Goal: Task Accomplishment & Management: Complete application form

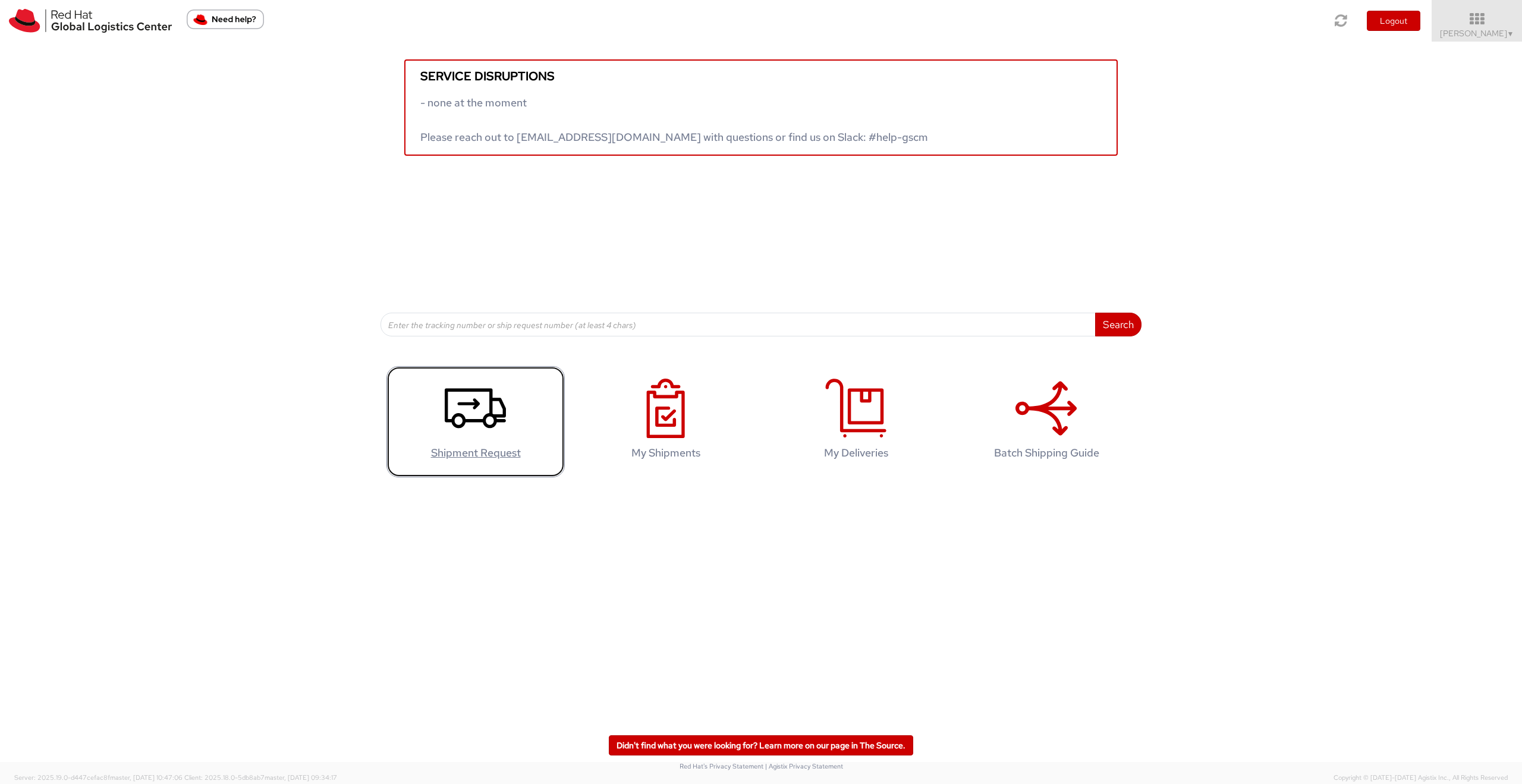
click at [475, 404] on use at bounding box center [475, 408] width 61 height 40
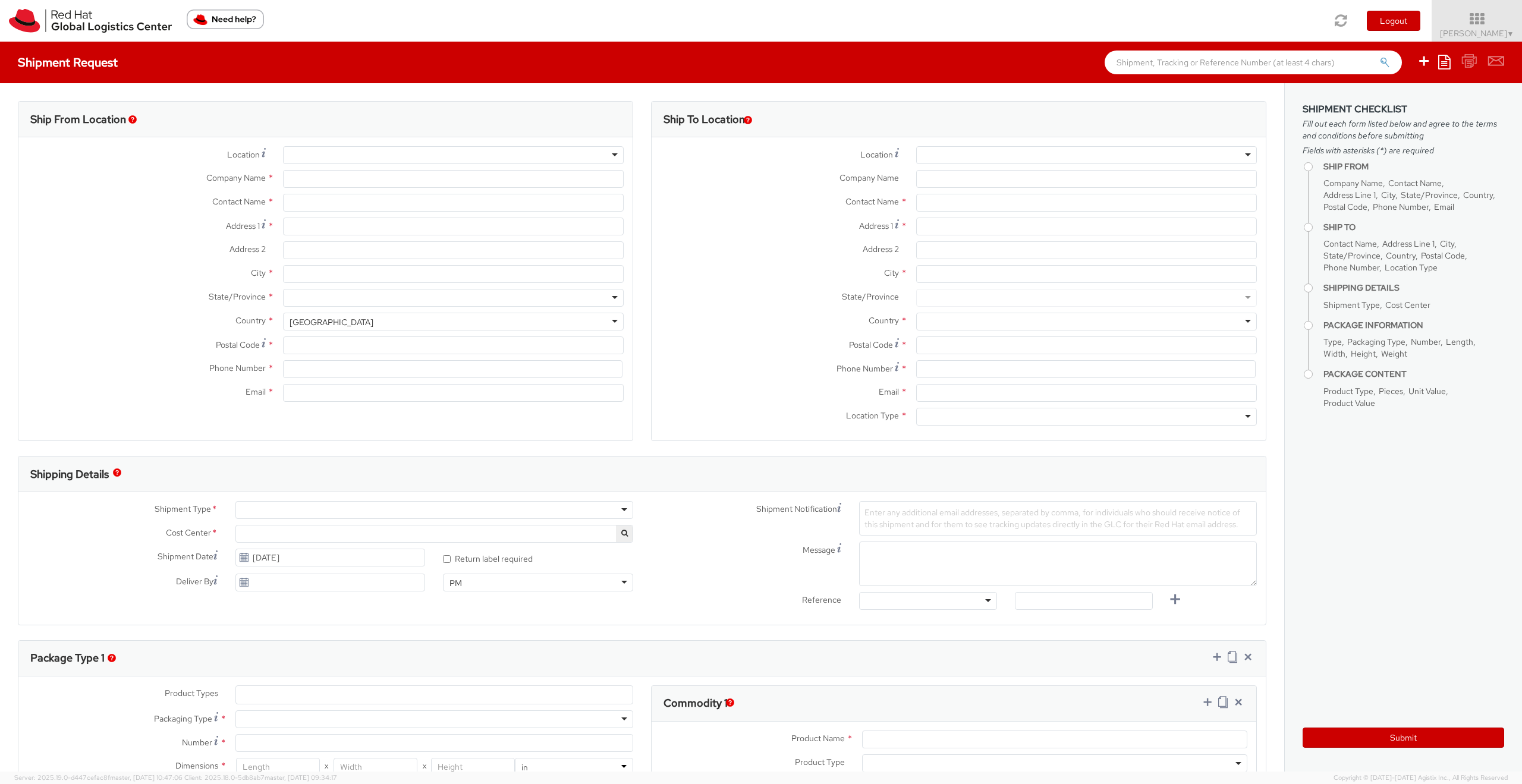
select select "419"
select select
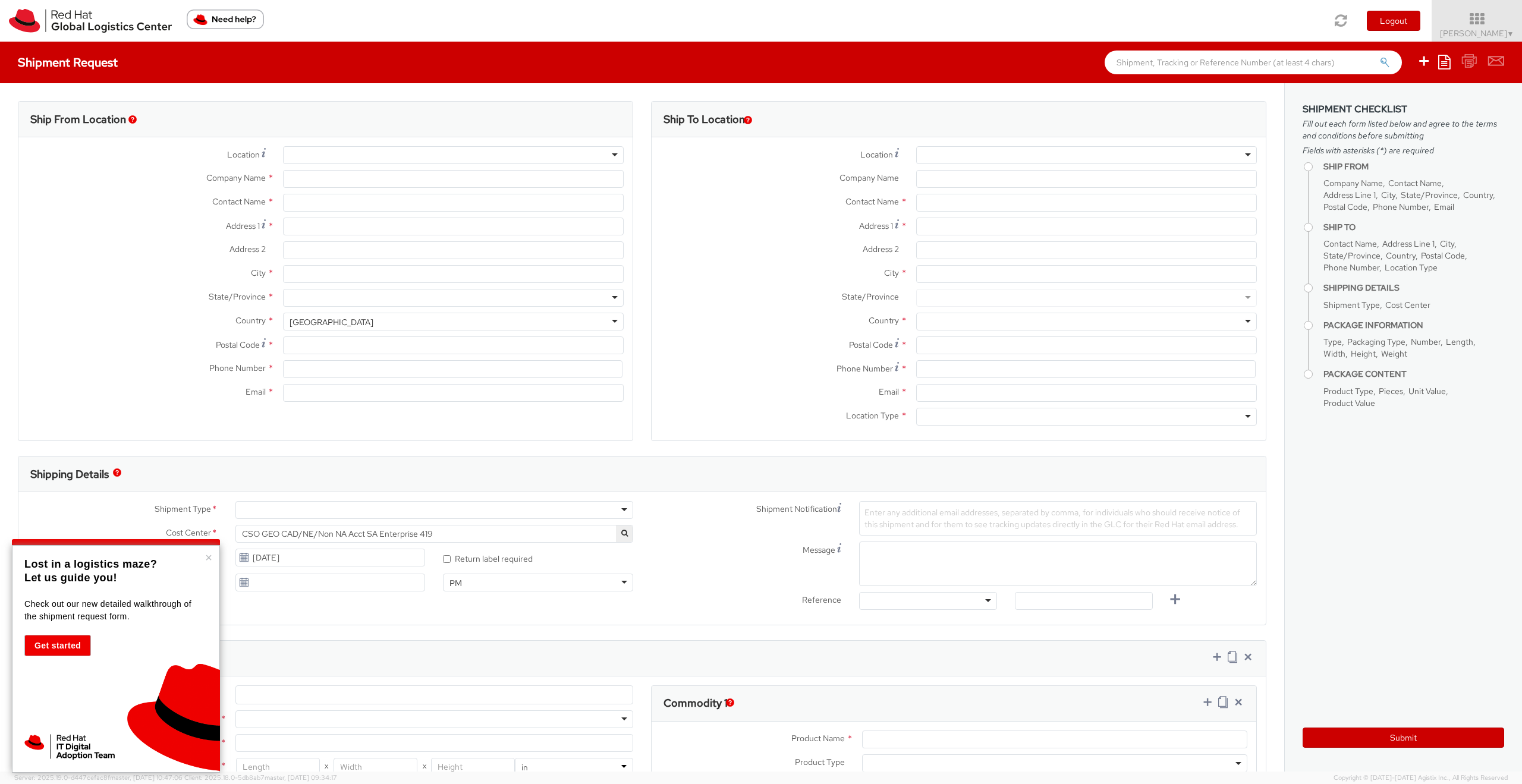
type input "Red Hat France SARL"
type input "[PERSON_NAME]"
type input "Immeuble Defense Plaza, 8th Floor"
type input "[STREET_ADDRESS] Lefoullon"
type input "PUTEAUX"
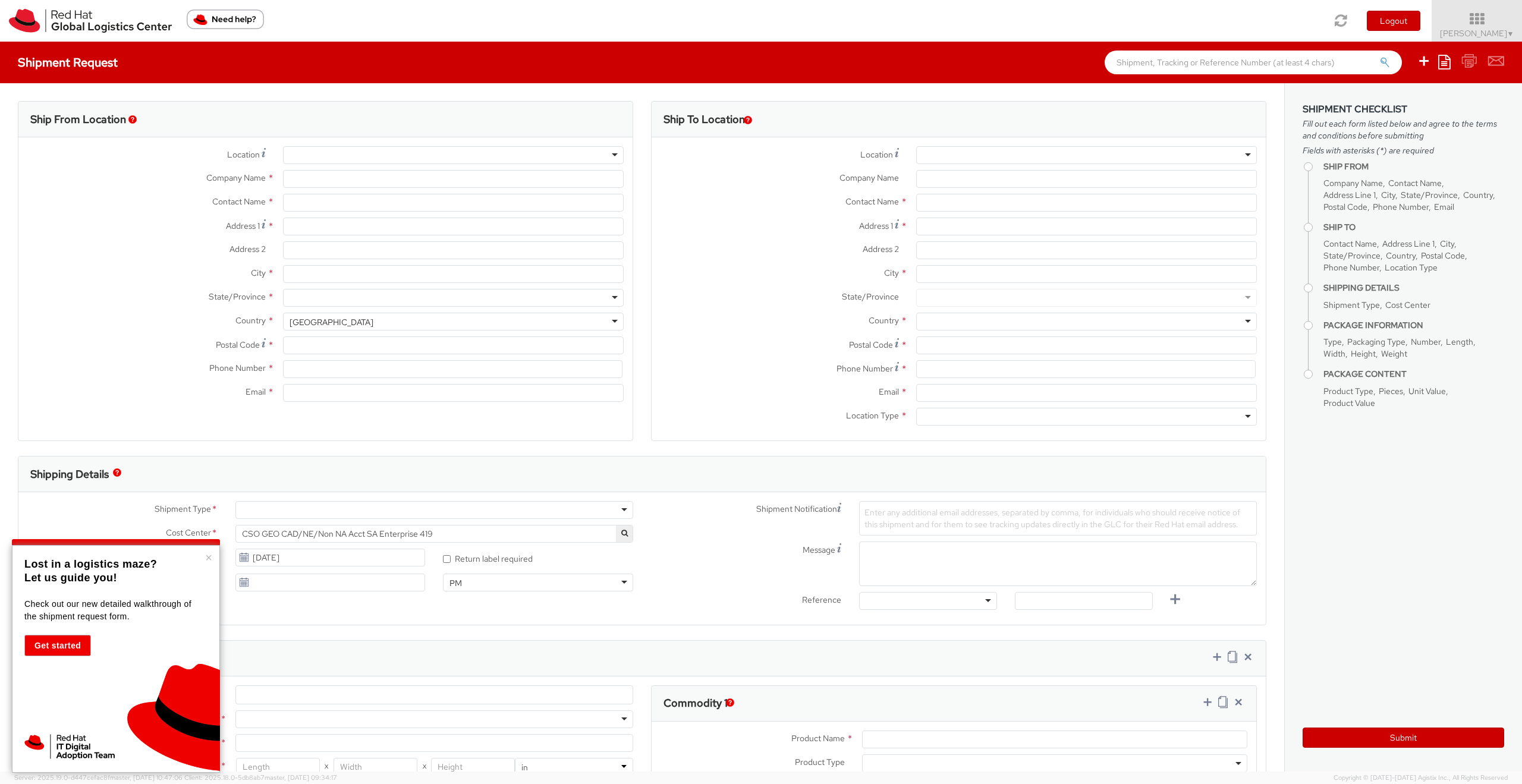
type input "92800"
type input "[PHONE_NUMBER]"
type input "[EMAIL_ADDRESS][DOMAIN_NAME]"
select select "CM"
select select "KGS"
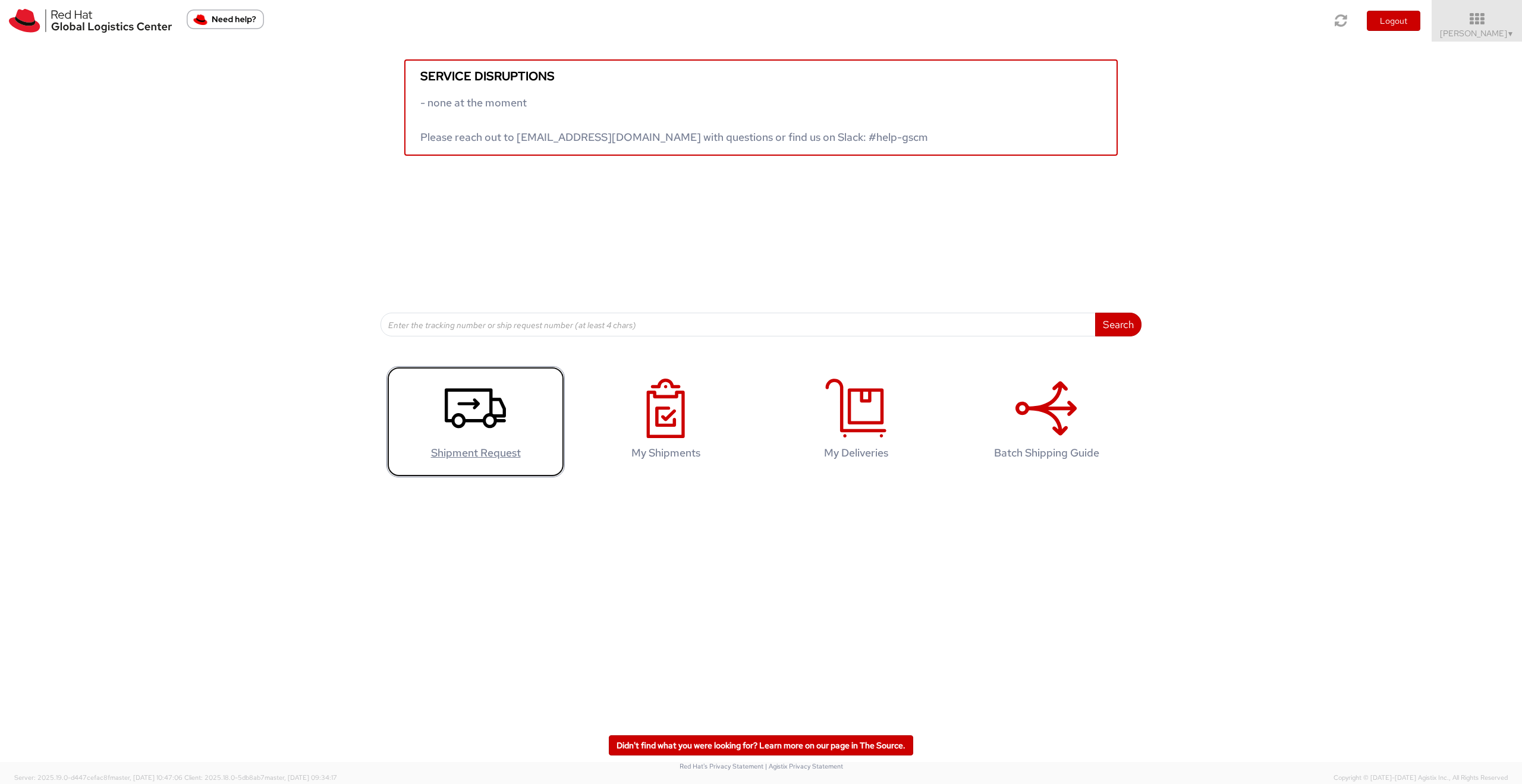
click at [485, 418] on use at bounding box center [475, 408] width 61 height 40
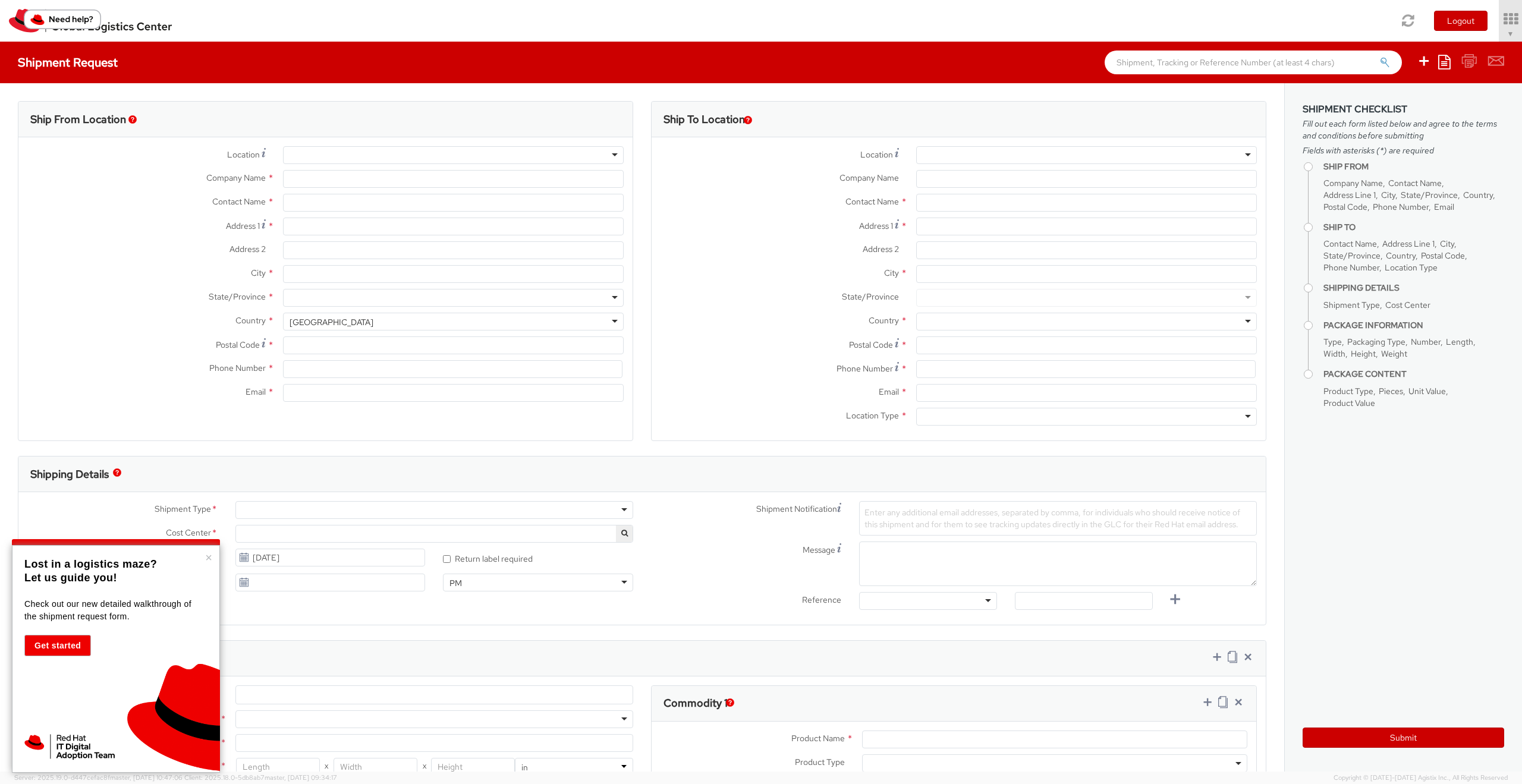
type input "Red Hat France SARL"
type input "[PERSON_NAME]"
type input "Immeuble Defense Plaza, 8th Floor"
type input "[STREET_ADDRESS] Lefoullon"
type input "PUTEAUX"
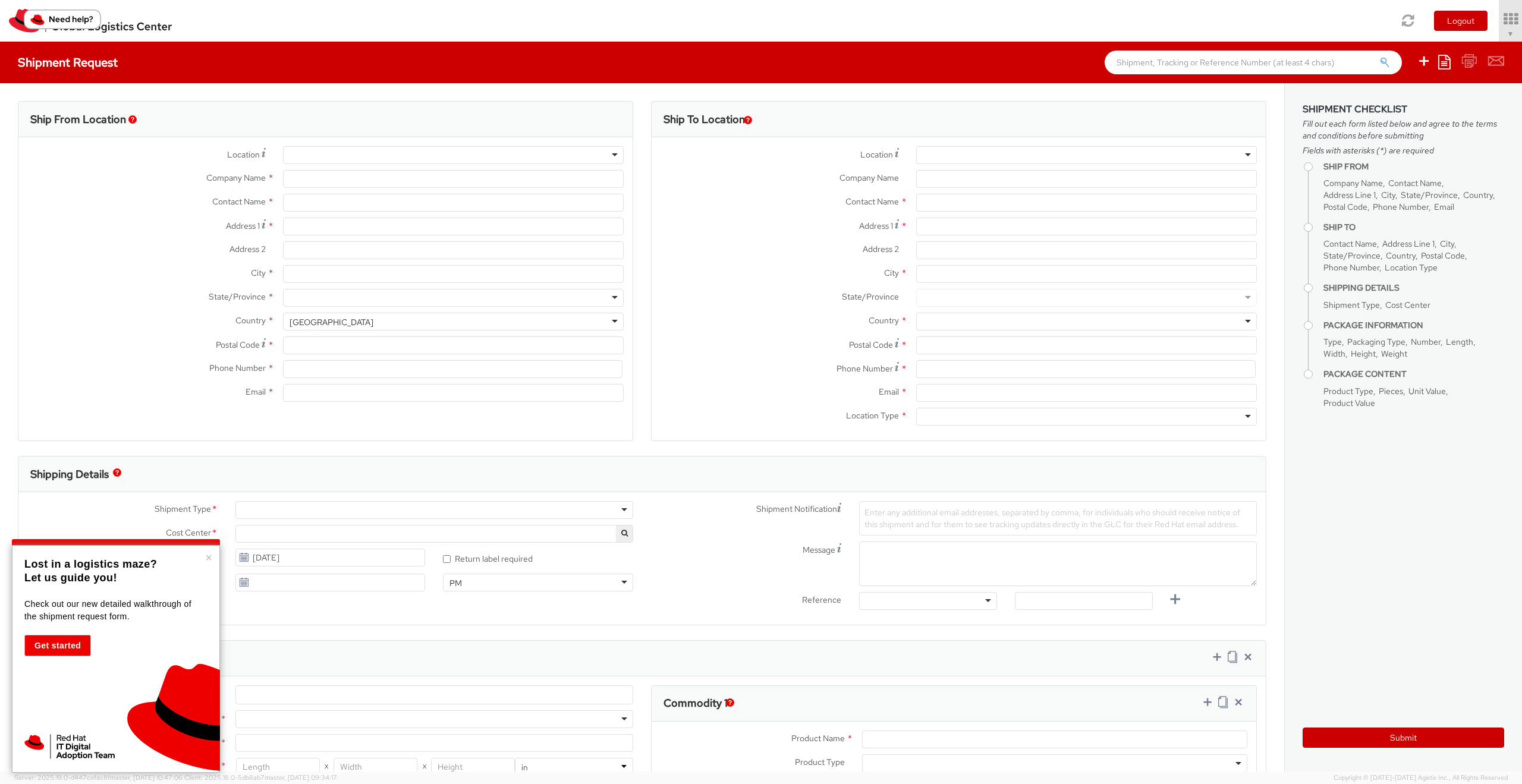
type input "92800"
type input "[PHONE_NUMBER]"
type input "[EMAIL_ADDRESS][DOMAIN_NAME]"
select select "CM"
select select "KGS"
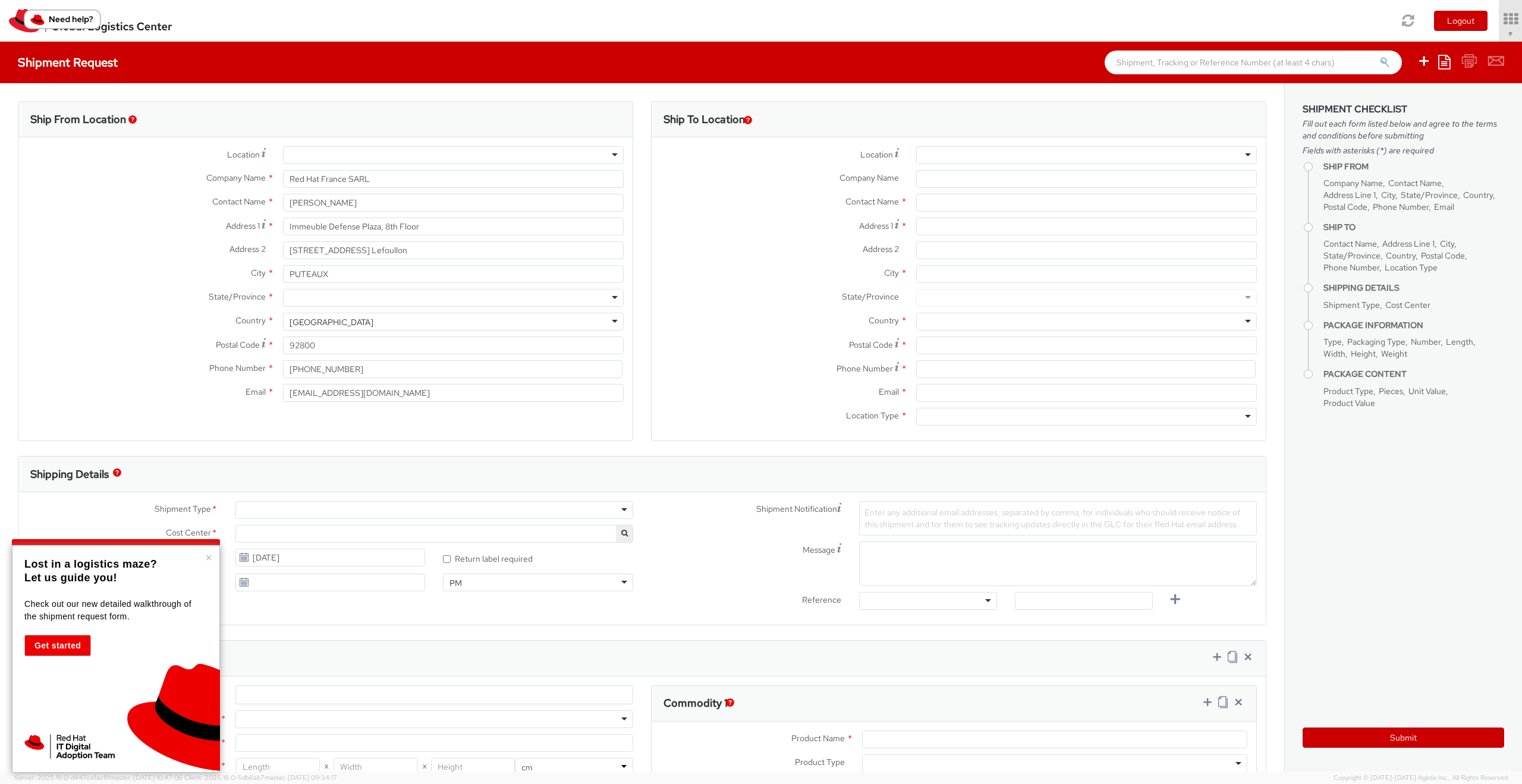
select select "419"
select select
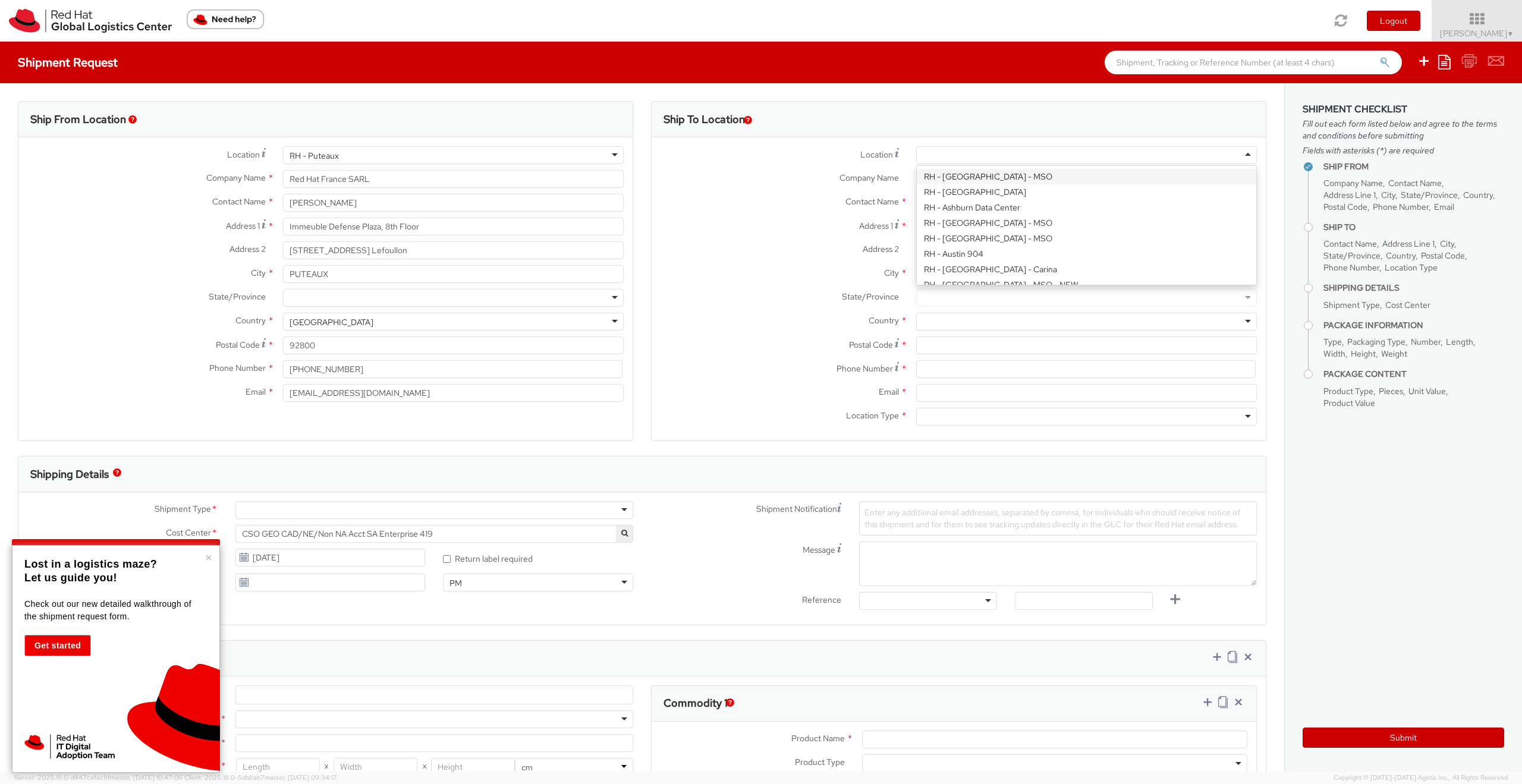
click at [971, 153] on div at bounding box center [1086, 155] width 341 height 18
type input "Red Hat Czech s.r.o."
type input "Purkynova 647/111"
type input "[GEOGRAPHIC_DATA]"
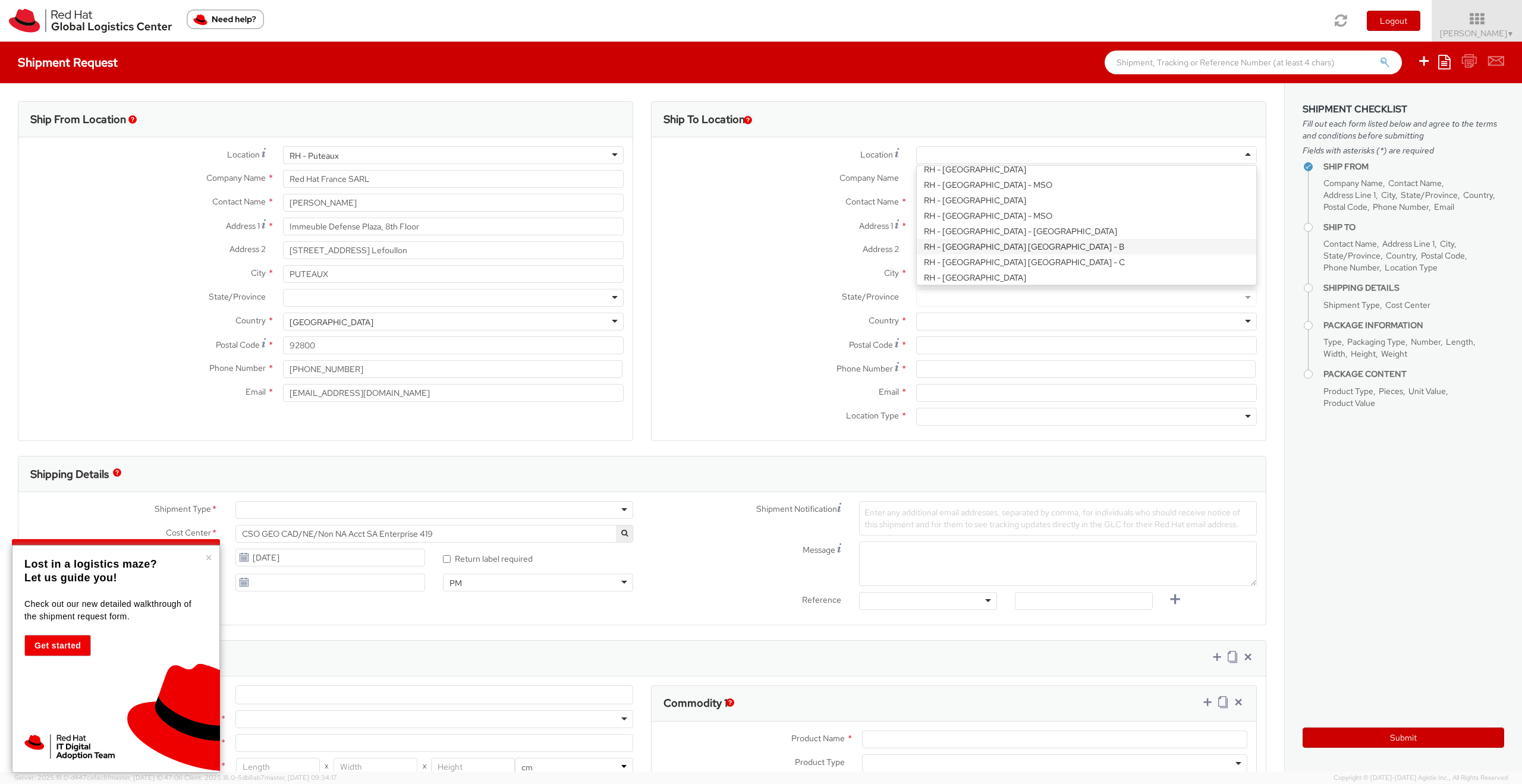
type input "621 00"
type input "420 532 294 555"
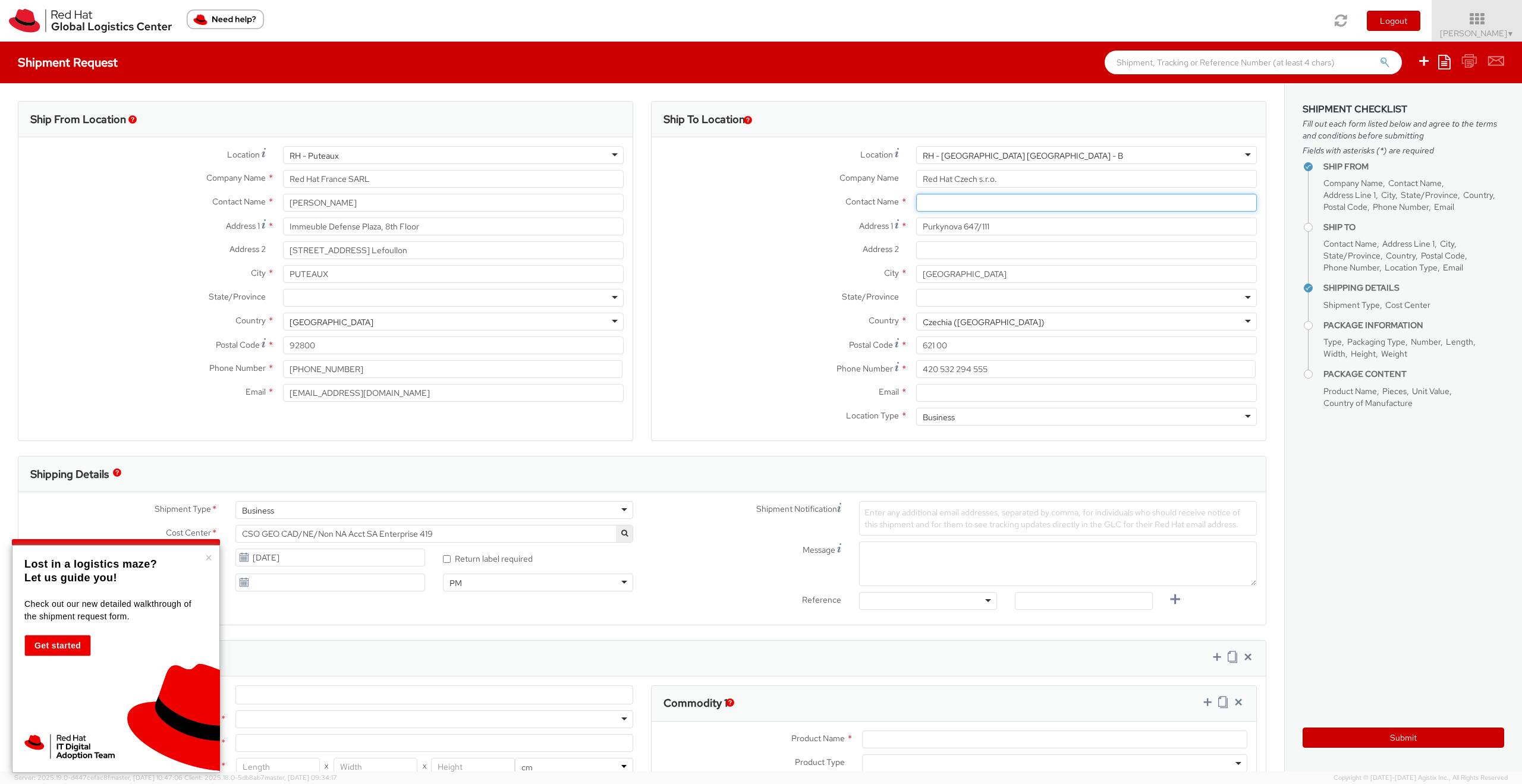
click at [993, 204] on input "text" at bounding box center [1086, 202] width 341 height 18
paste input "Red Hat IT - Endpoint Systems"
click at [1013, 206] on input "Red Hat IT - Endpoint Systems" at bounding box center [1086, 202] width 341 height 18
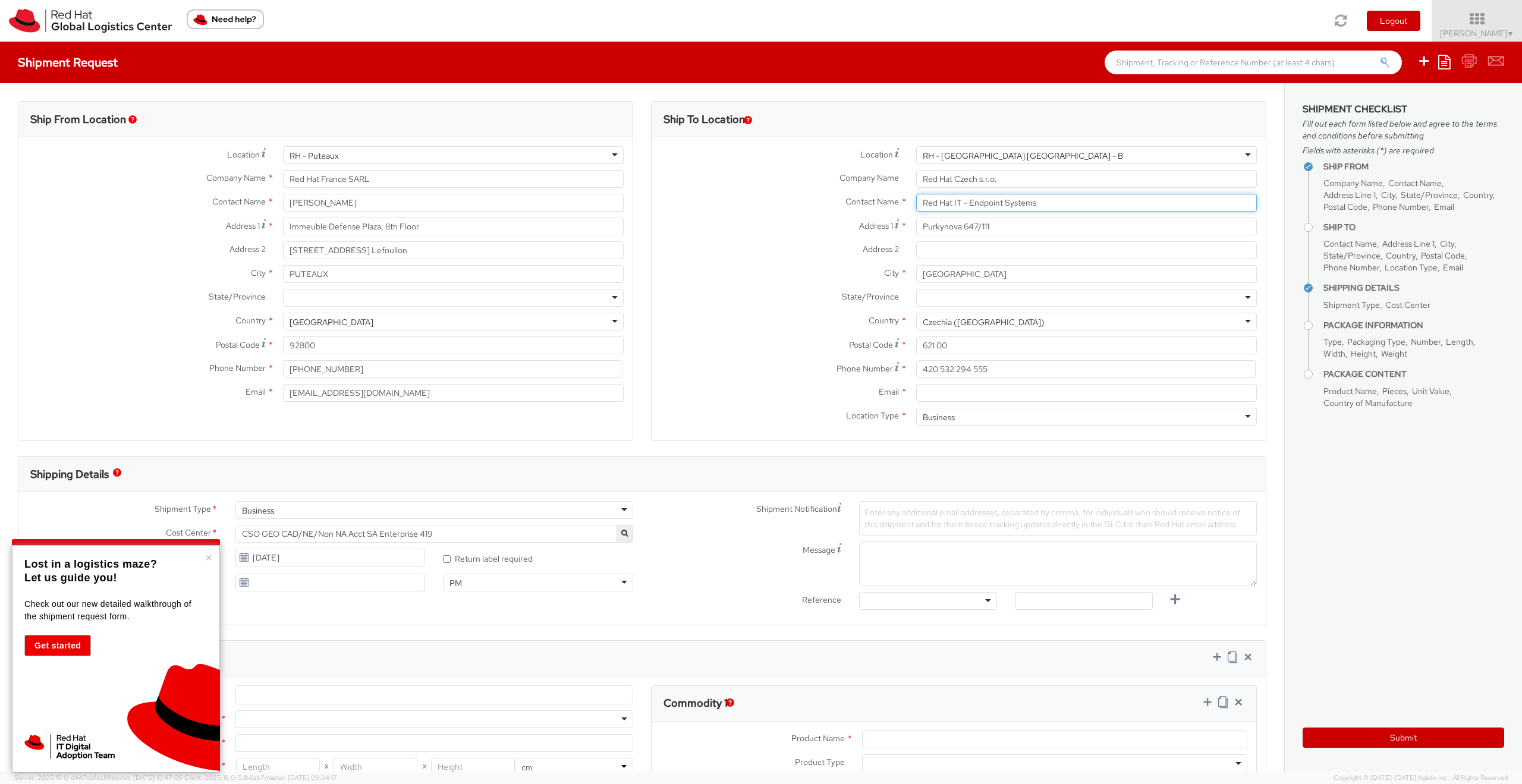
paste input "Attn:"
type input "Attn: Red Hat IT - Endpoint Systems"
click at [1004, 390] on input "Email *" at bounding box center [1086, 392] width 341 height 18
paste input "laptop-return@redhat.com"
type input "laptop-return@redhat.com"
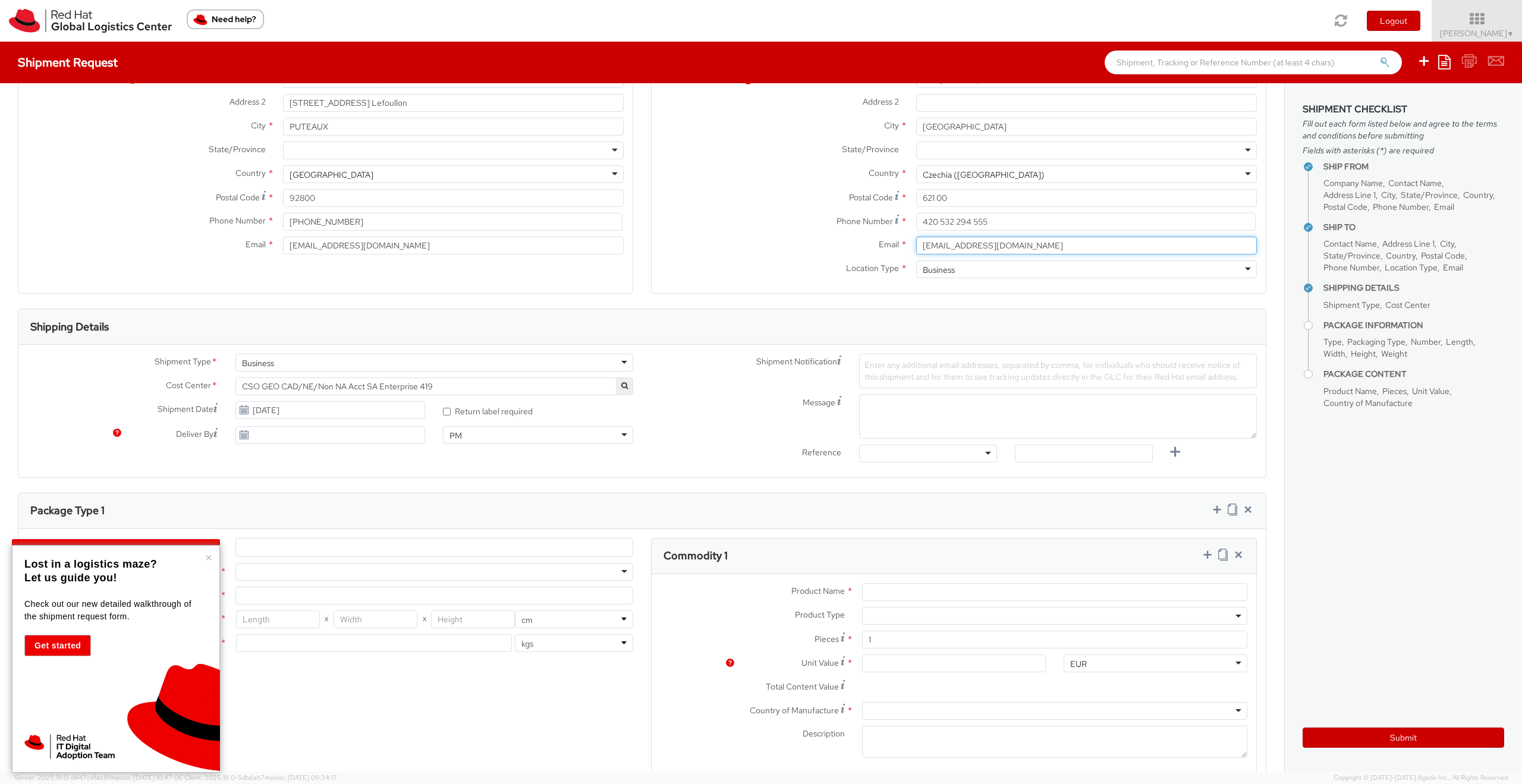
scroll to position [214, 0]
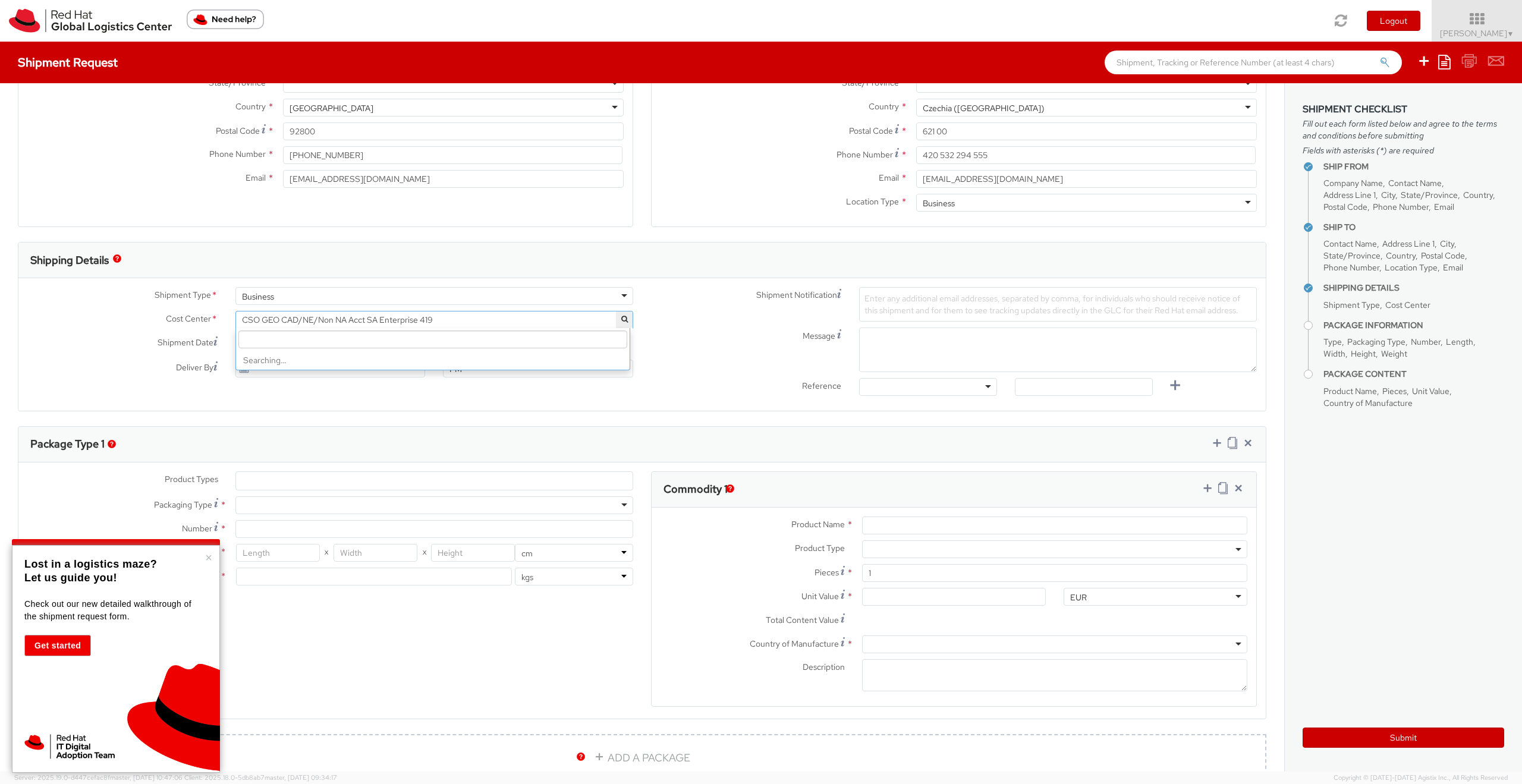
click at [466, 320] on span "CSO GEO CAD/NE/Non NA Acct SA Enterprise 419" at bounding box center [434, 320] width 384 height 11
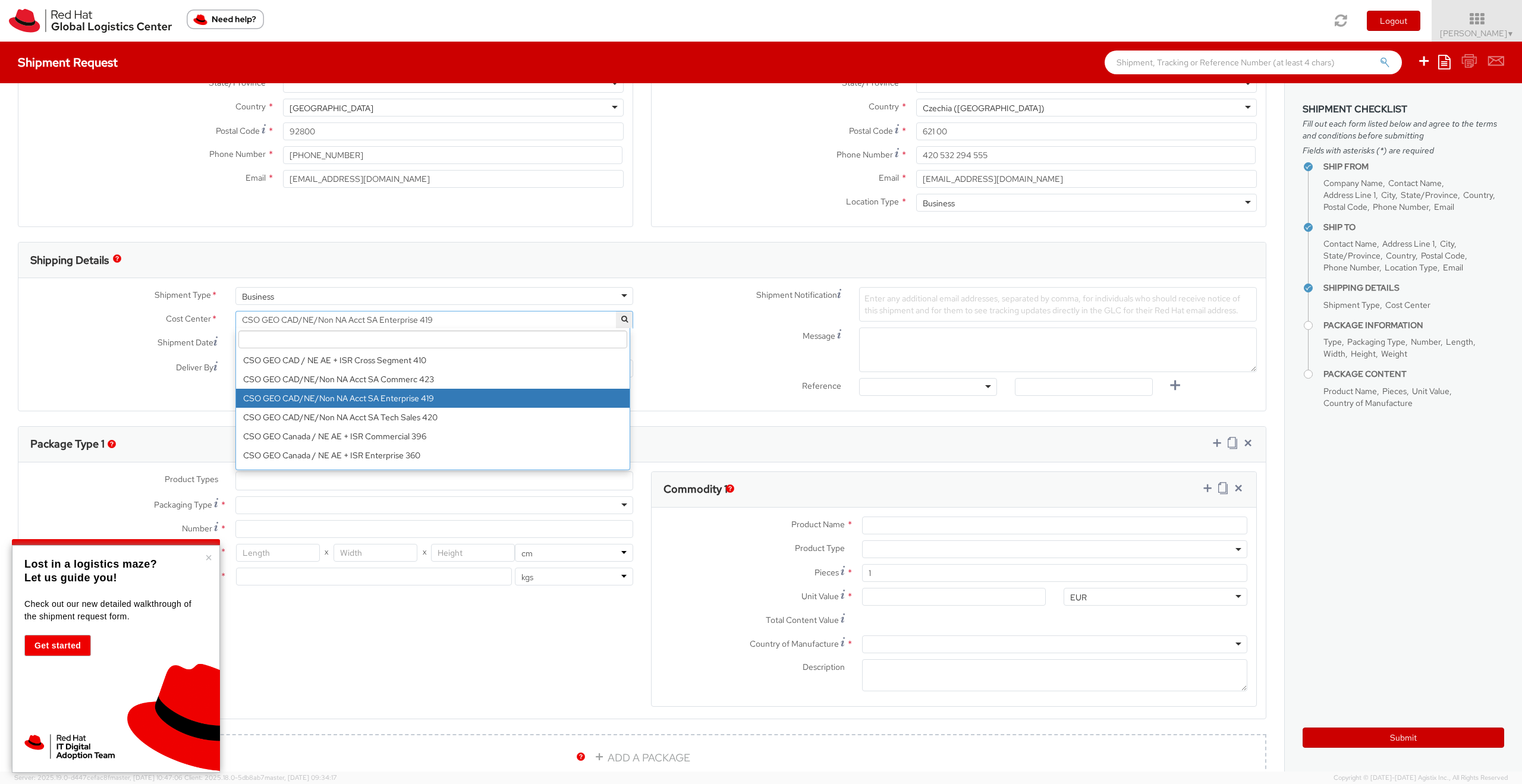
click at [442, 340] on input "search" at bounding box center [433, 339] width 389 height 18
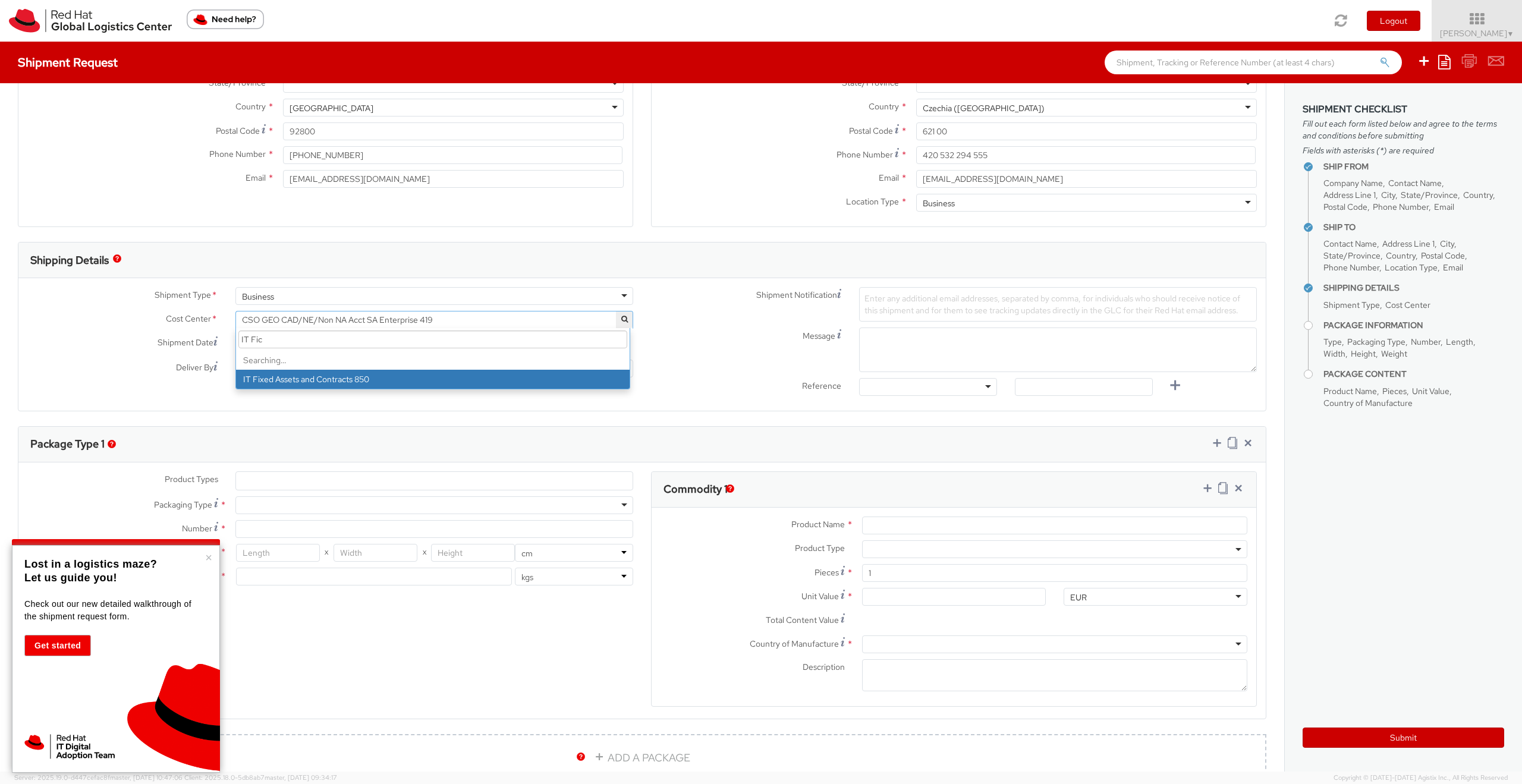
scroll to position [0, 0]
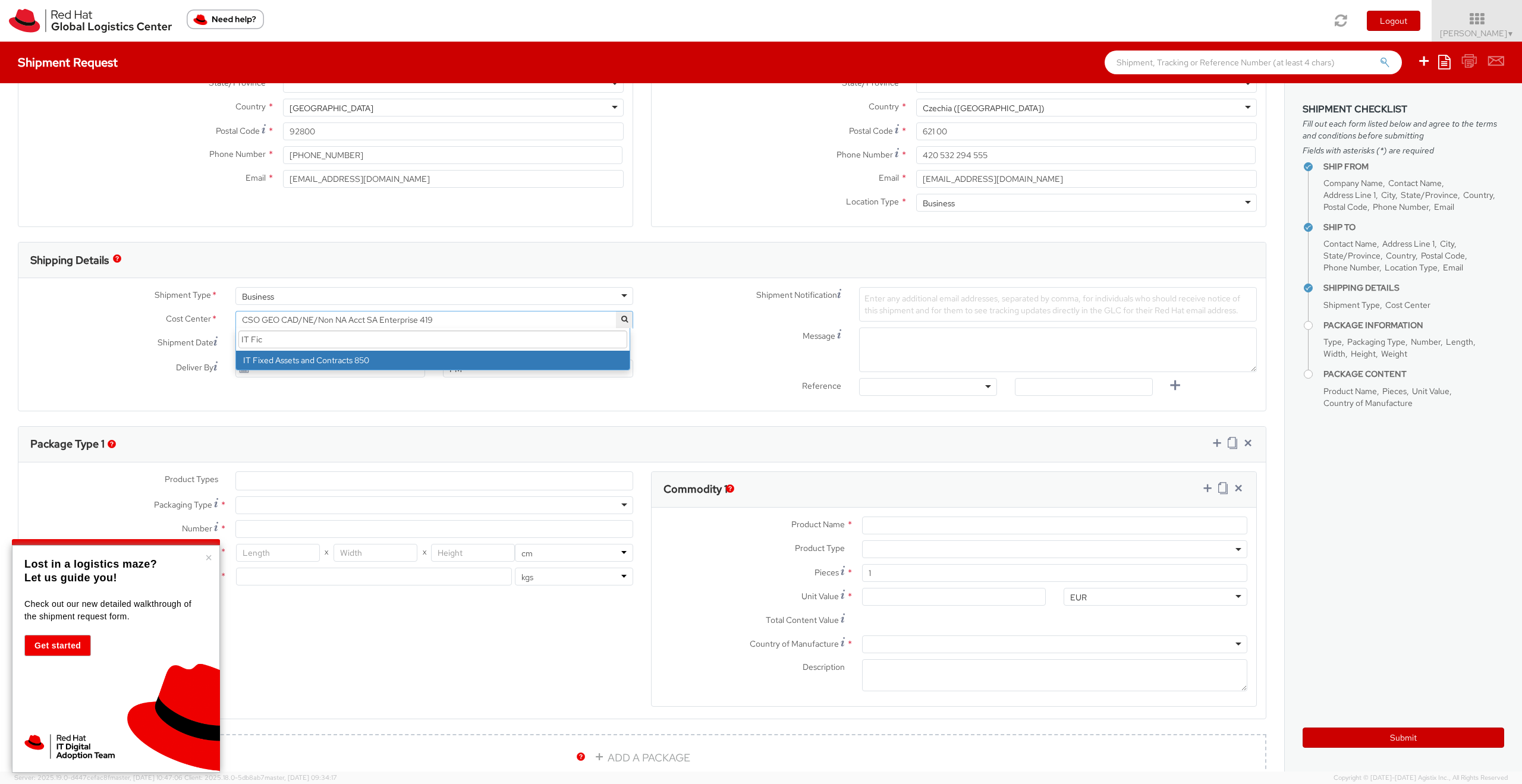
type input "IT Fi"
select select "850"
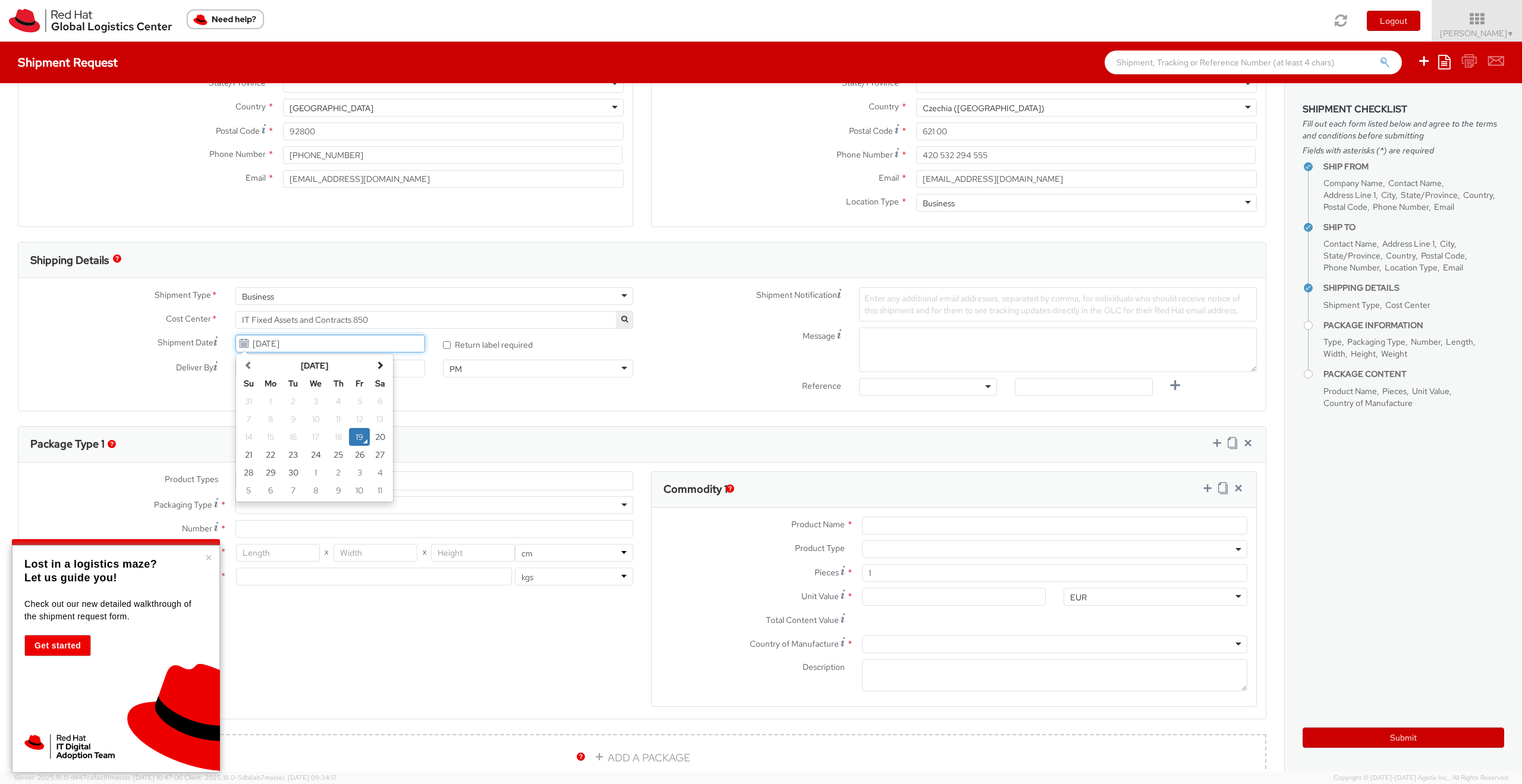
click at [380, 344] on input "09/19/2025" at bounding box center [331, 343] width 190 height 18
click at [267, 459] on td "22" at bounding box center [271, 455] width 24 height 18
type input "[DATE]"
click at [913, 384] on div at bounding box center [928, 387] width 138 height 18
click at [896, 301] on span "Enter any additional email addresses, separated by comma, for individuals who s…" at bounding box center [1052, 305] width 376 height 23
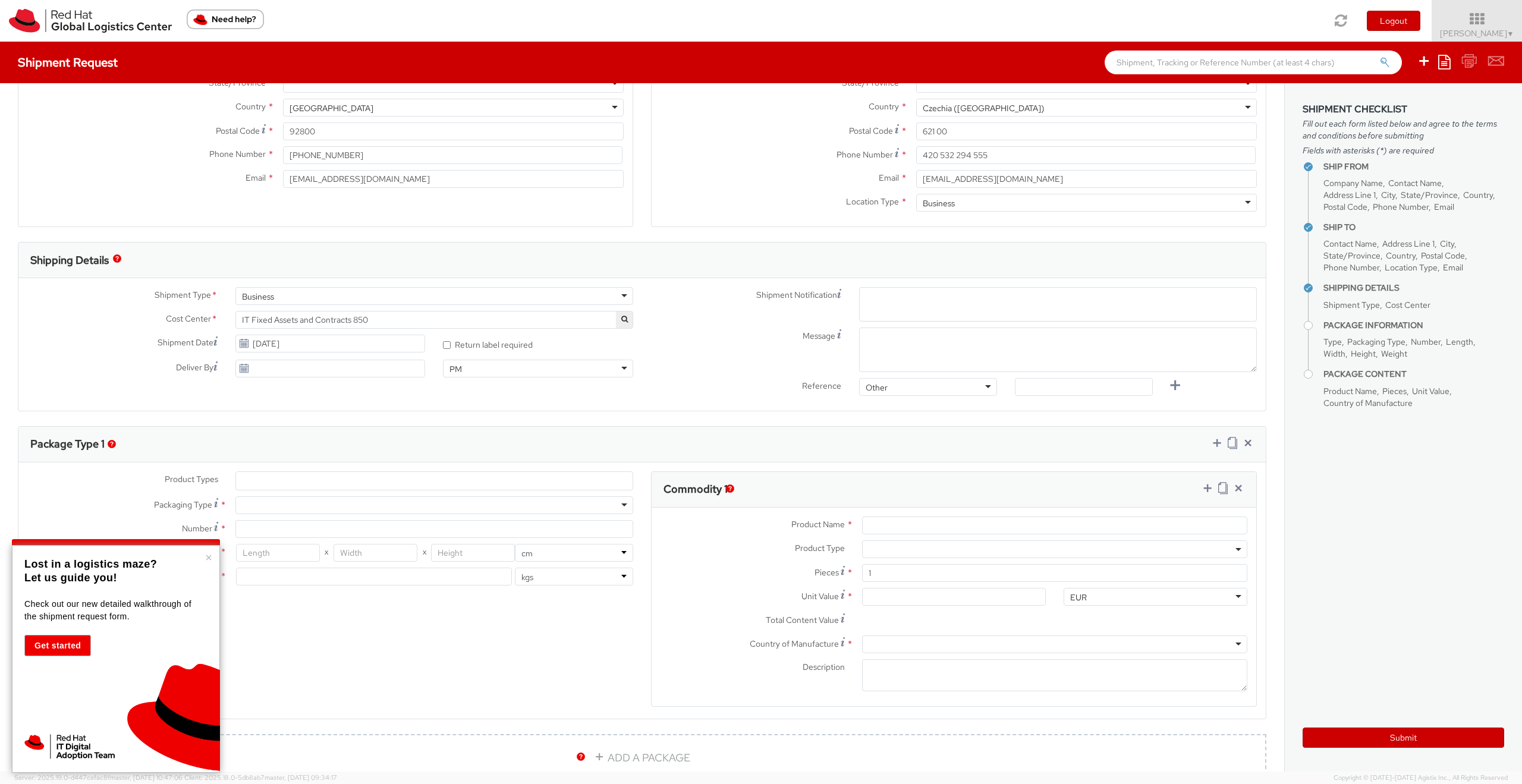
paste input "[EMAIL_ADDRESS][DOMAIN_NAME]"
type input "[EMAIL_ADDRESS][DOMAIN_NAME]"
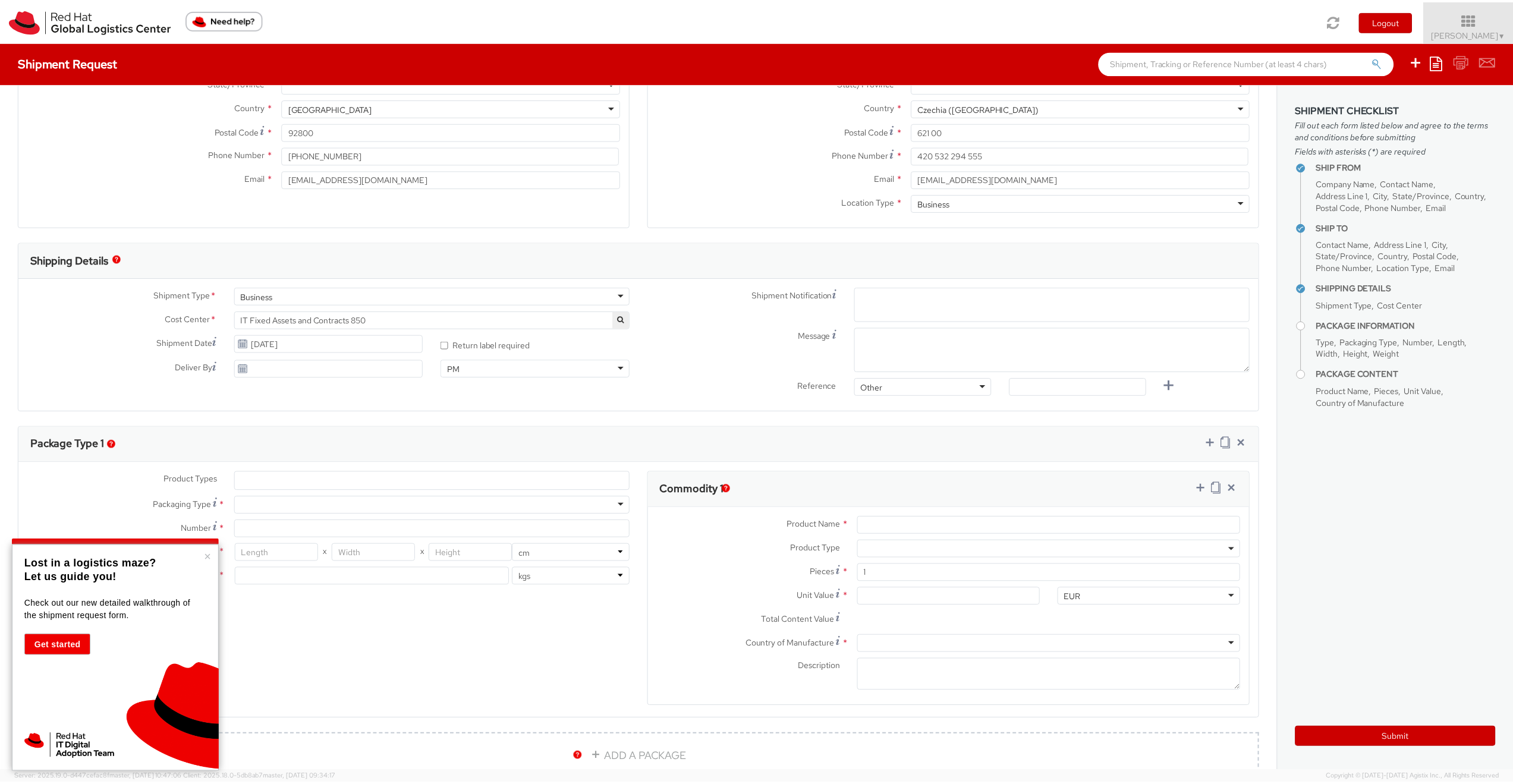
scroll to position [0, 0]
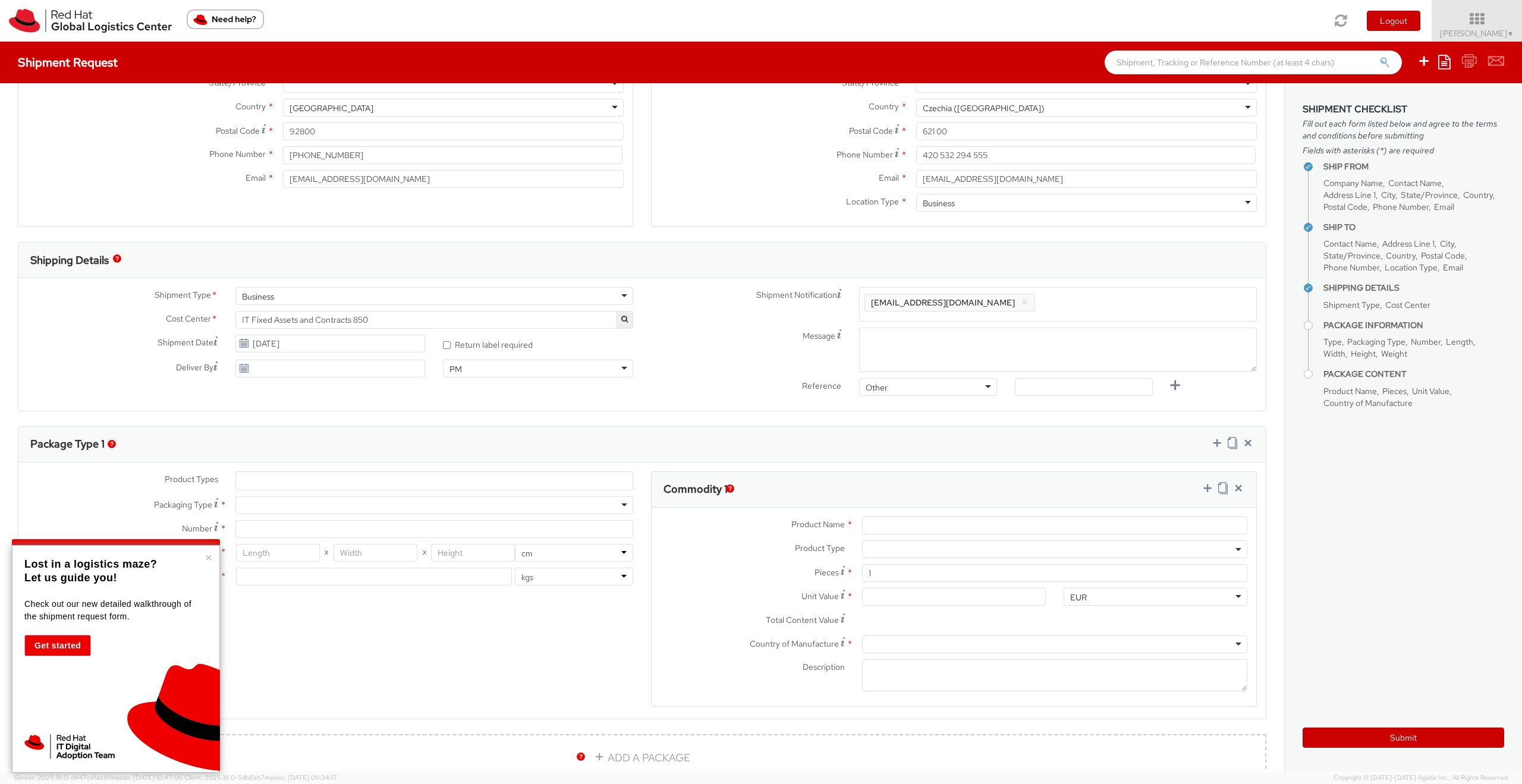
drag, startPoint x: 894, startPoint y: 306, endPoint x: 815, endPoint y: 293, distance: 80.1
click at [815, 293] on div "Shipment Notification Enter any additional email addresses, separated by comma,…" at bounding box center [954, 304] width 623 height 34
click at [914, 338] on textarea "Message" at bounding box center [1058, 349] width 398 height 45
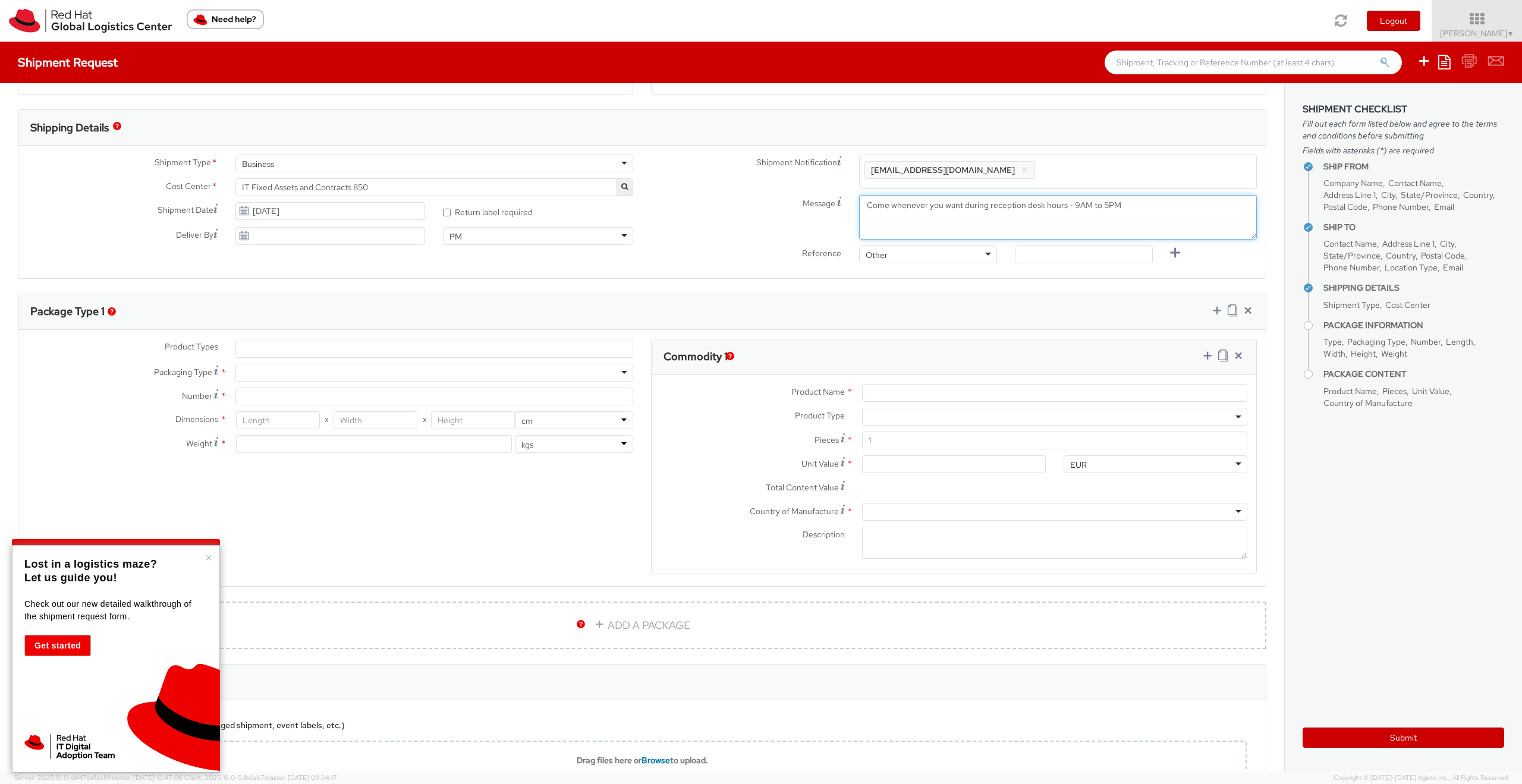
scroll to position [357, 0]
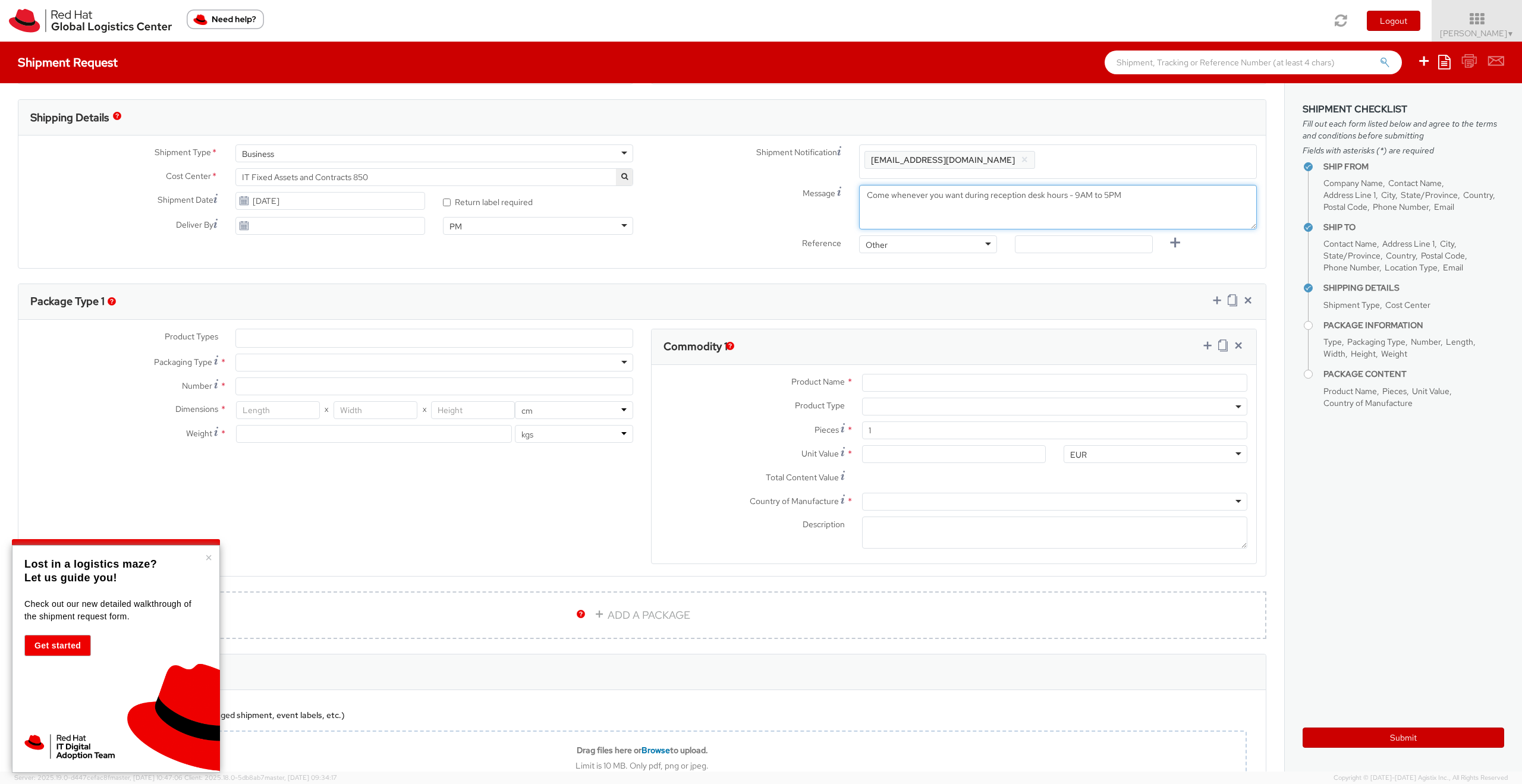
type textarea "Come whenever you want during reception desk hours - 9AM to 5PM"
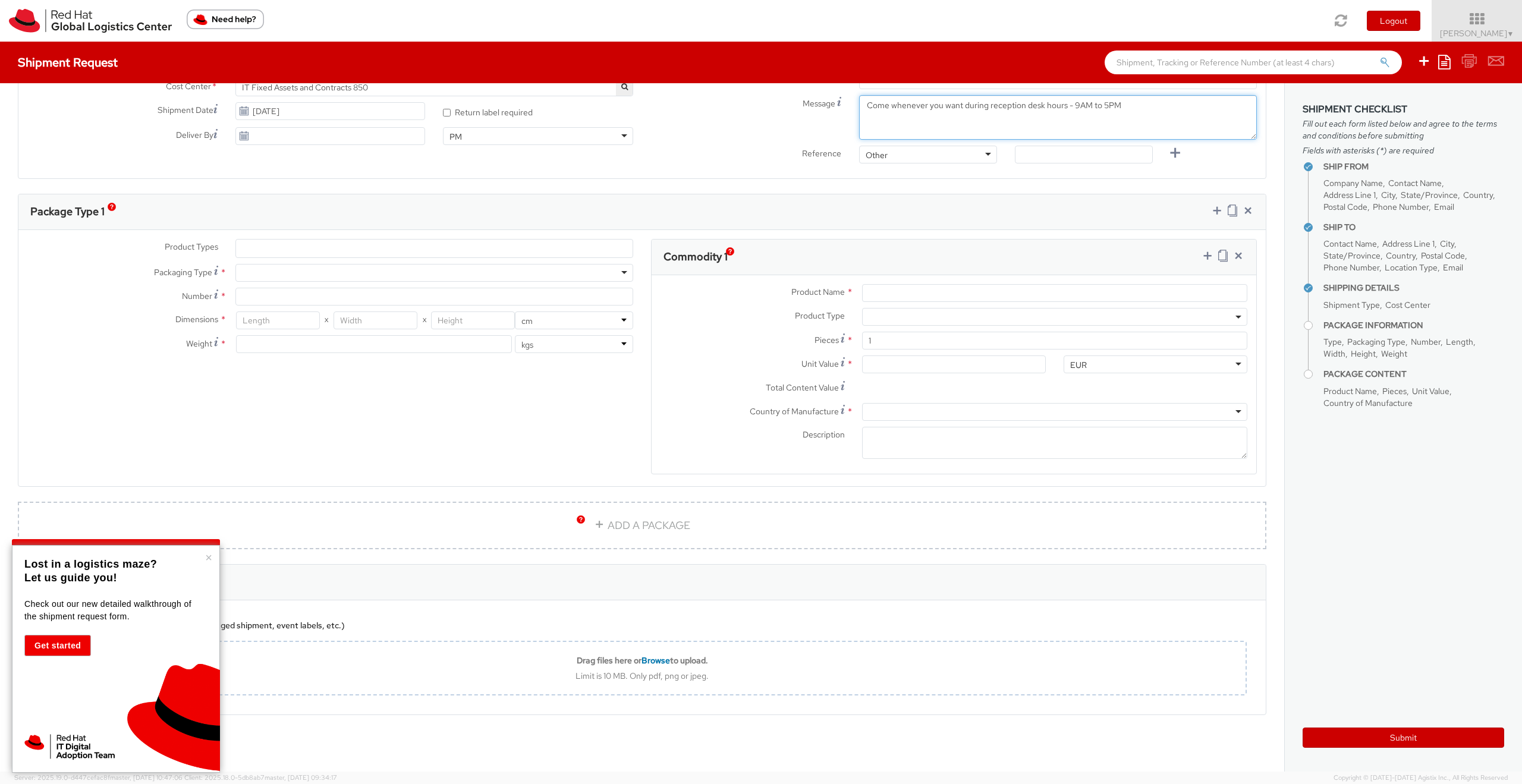
scroll to position [453, 0]
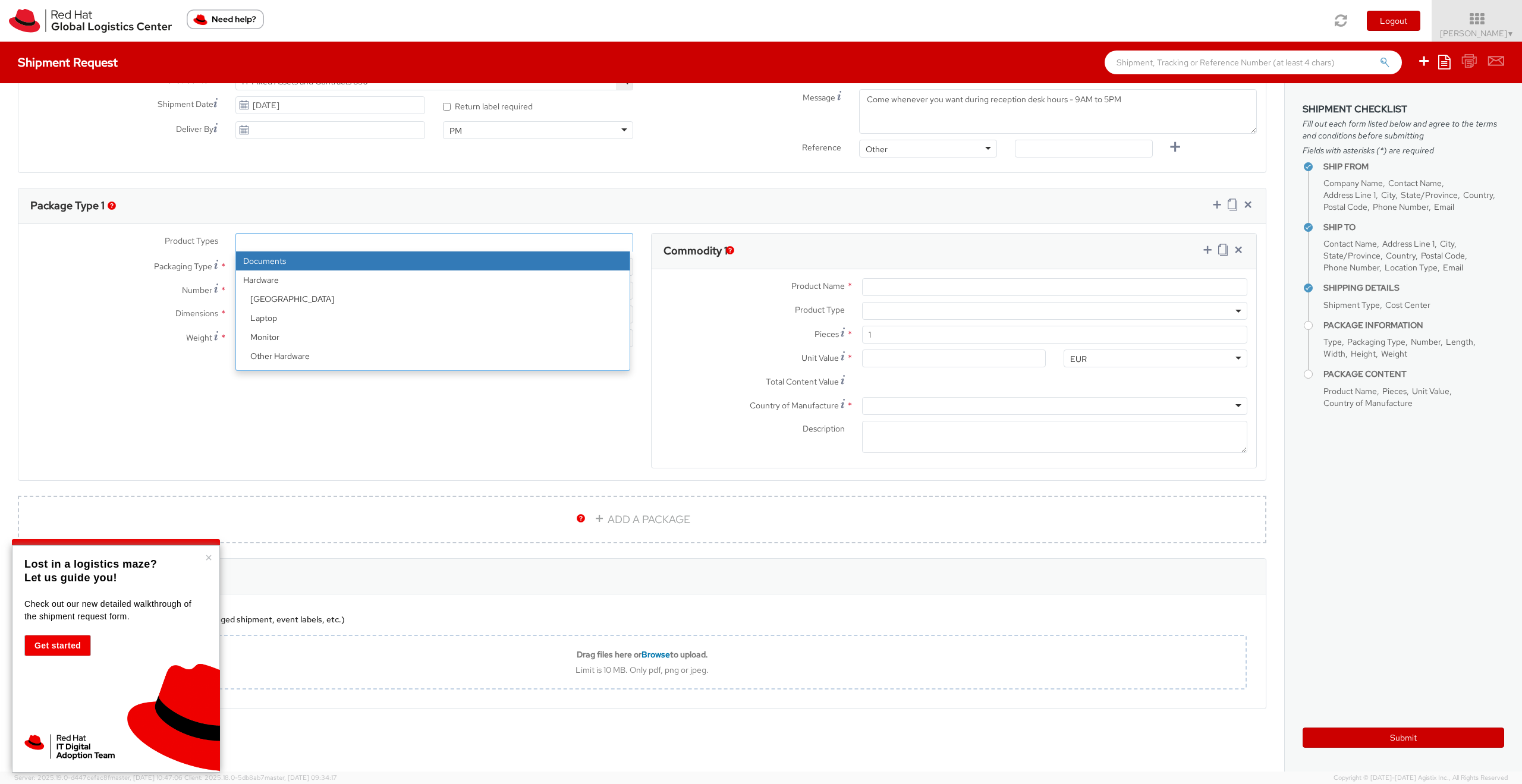
click at [546, 244] on ul at bounding box center [434, 242] width 396 height 18
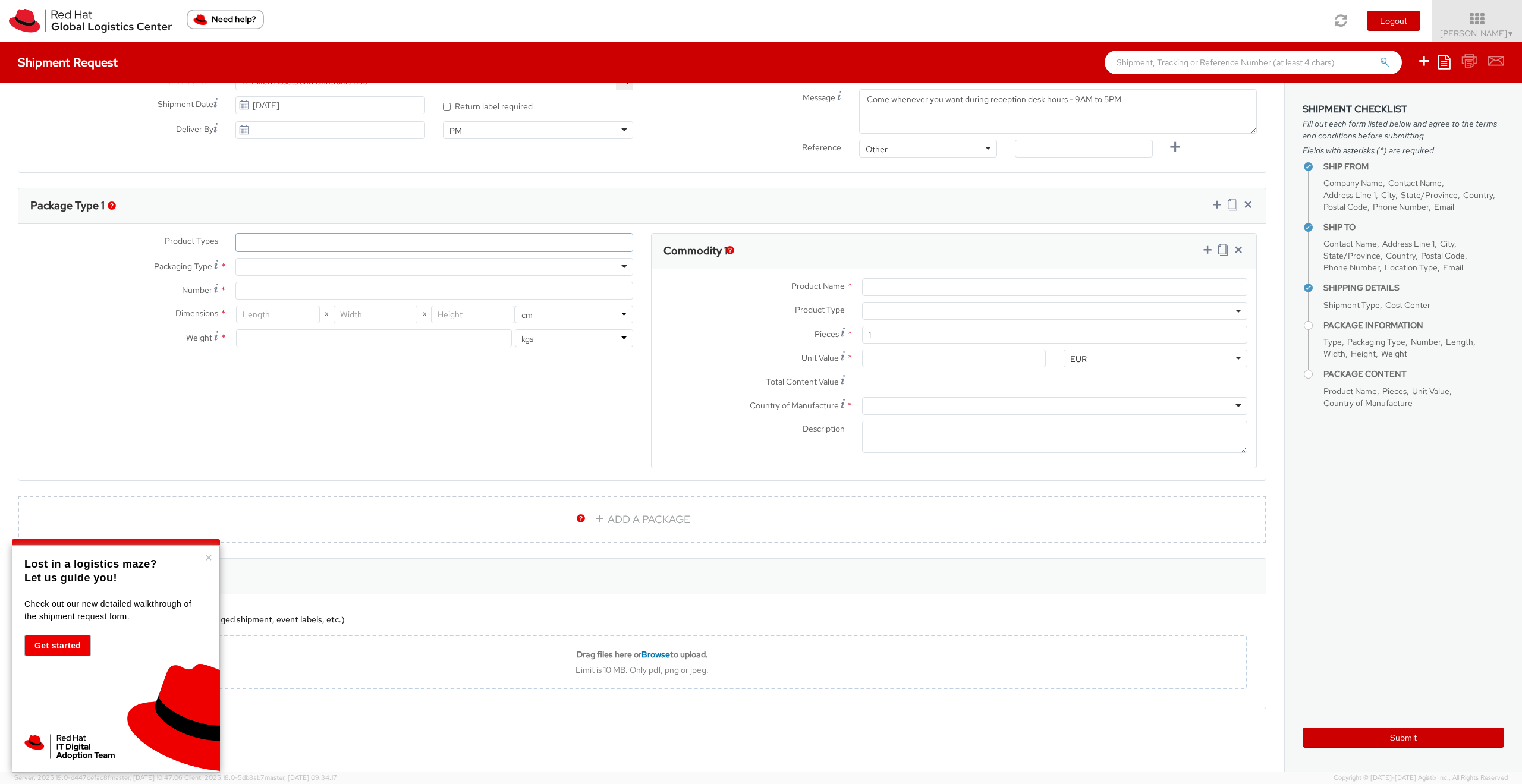
click at [543, 242] on ul at bounding box center [434, 242] width 396 height 18
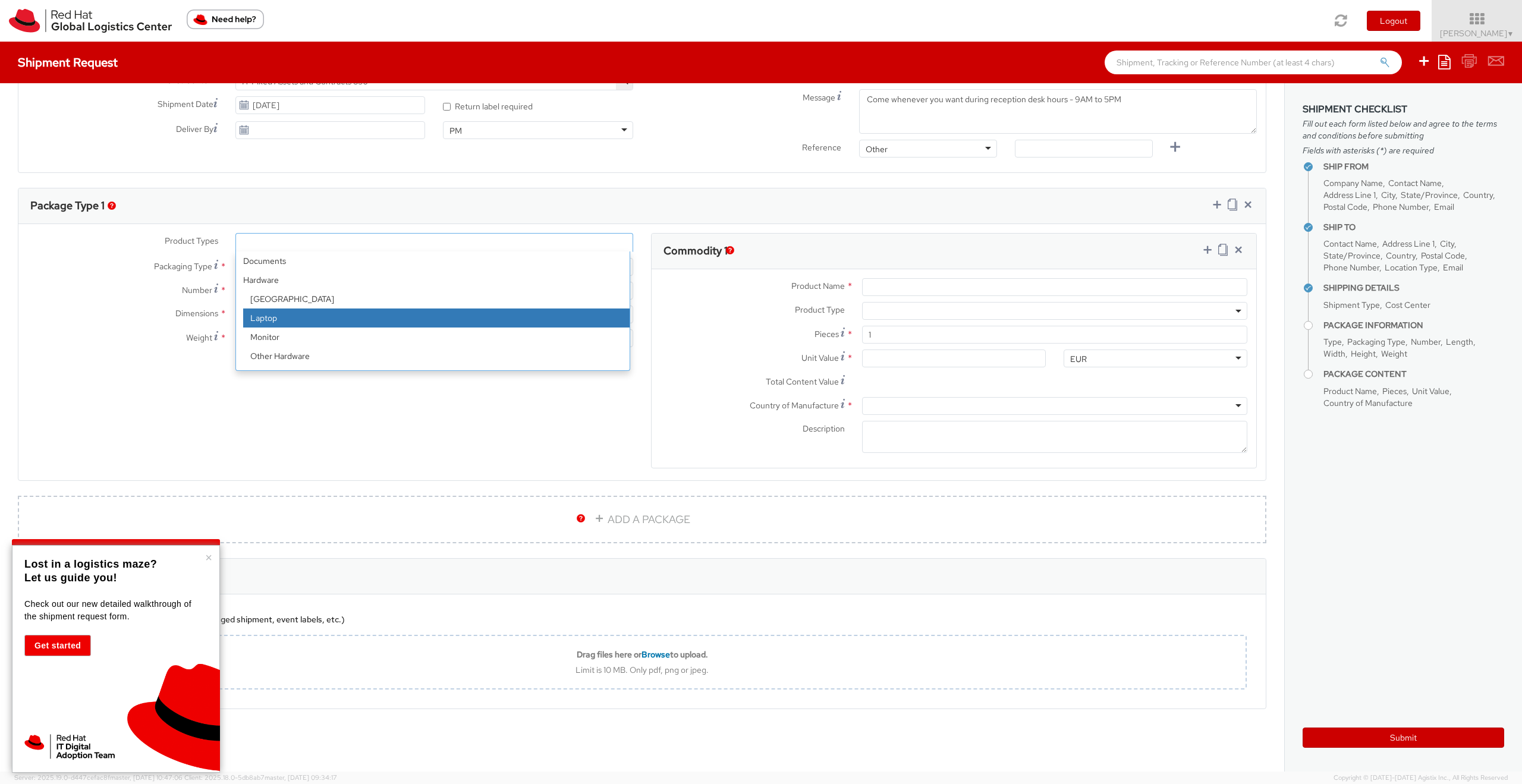
select select "LAPTOP"
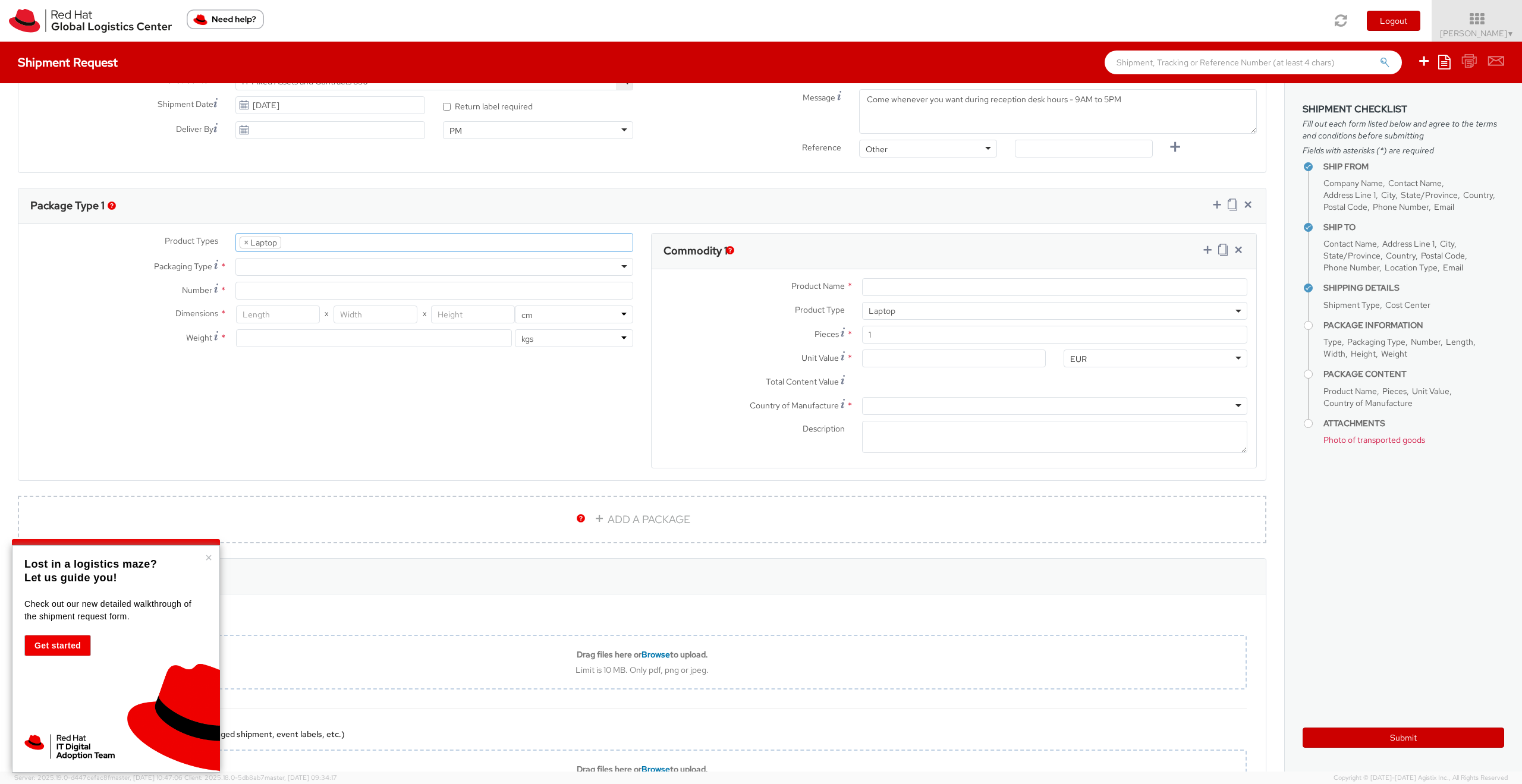
scroll to position [34, 0]
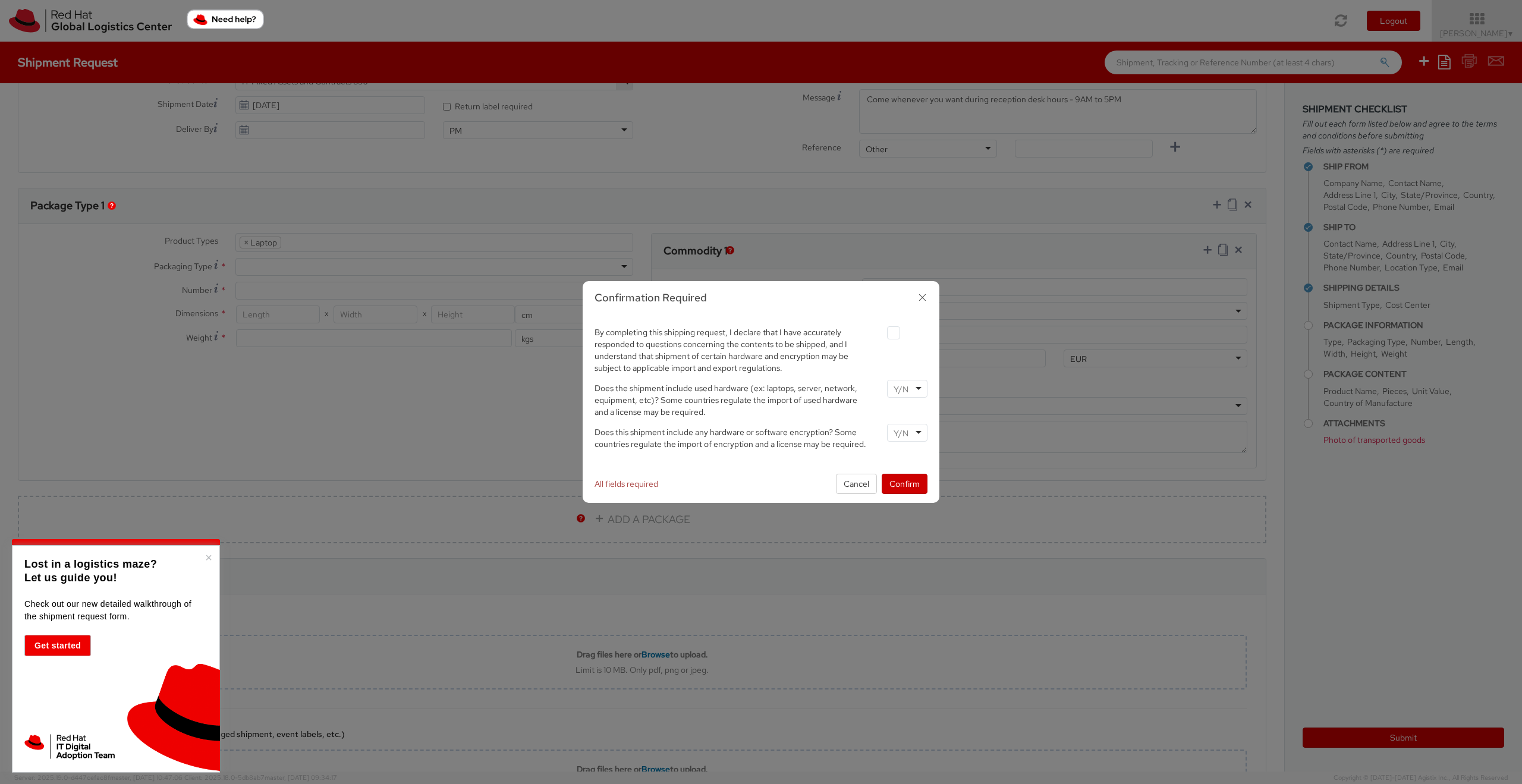
click at [895, 333] on label at bounding box center [893, 333] width 13 height 13
click at [883, 333] on input "checkbox" at bounding box center [880, 333] width 8 height 8
checkbox input "true"
click at [917, 390] on div at bounding box center [907, 388] width 40 height 18
click at [897, 432] on input "select-one" at bounding box center [902, 433] width 17 height 12
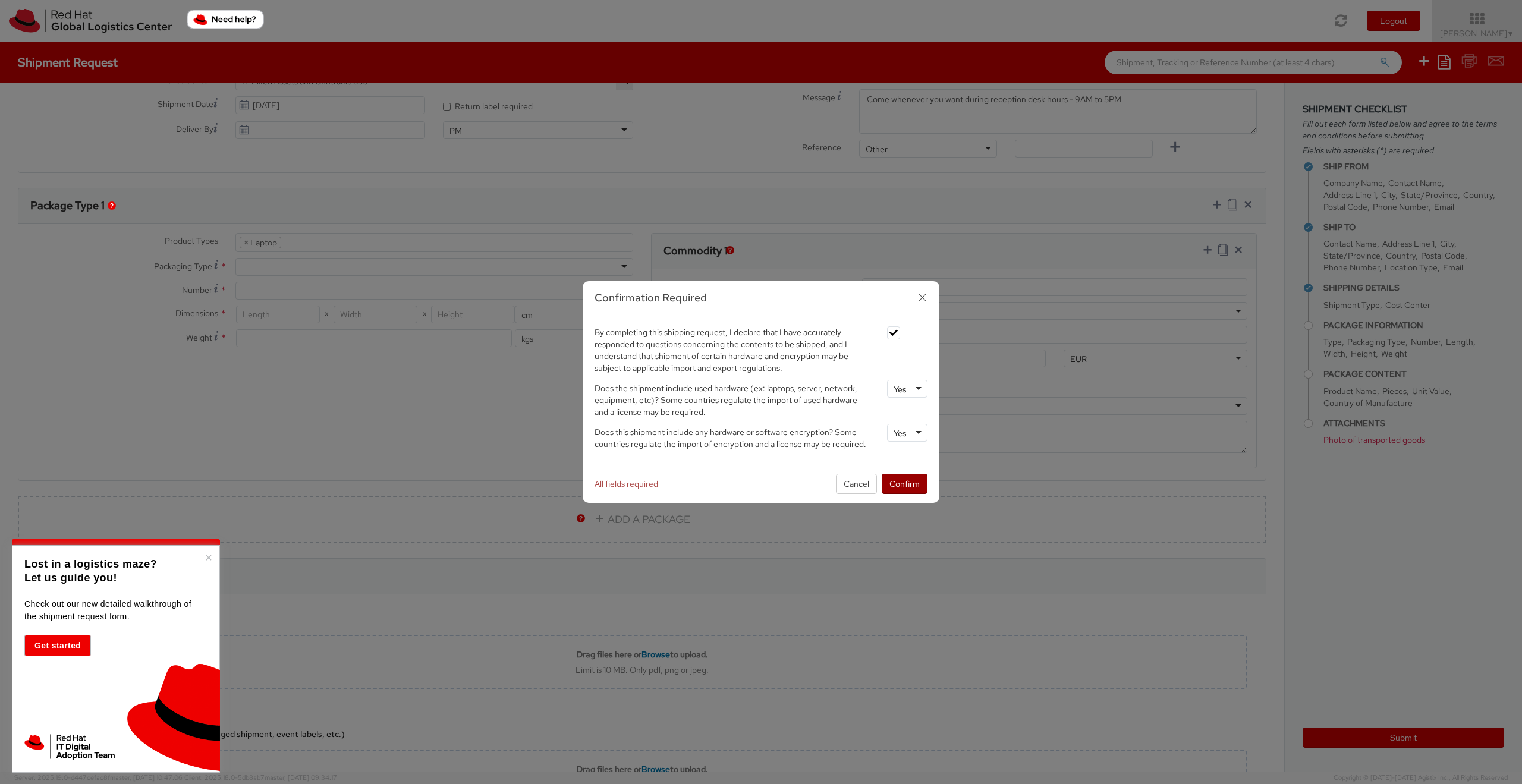
click at [912, 485] on button "Confirm" at bounding box center [904, 484] width 46 height 20
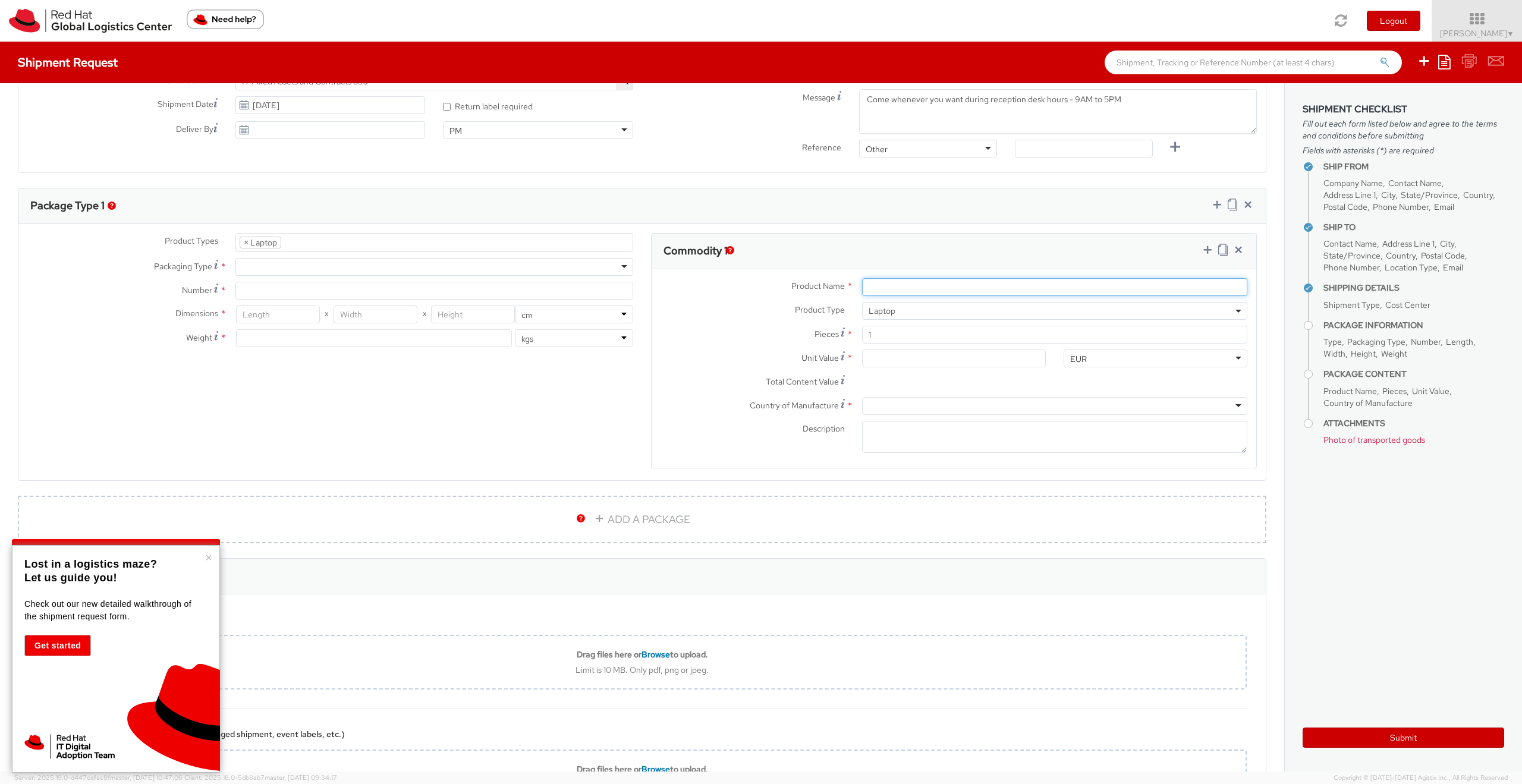
click at [883, 289] on input "Product Name *" at bounding box center [1054, 287] width 385 height 18
click at [296, 275] on div at bounding box center [435, 266] width 398 height 18
click at [313, 291] on input "Number *" at bounding box center [435, 291] width 398 height 18
type input "1"
click at [279, 311] on input "number" at bounding box center [277, 314] width 84 height 18
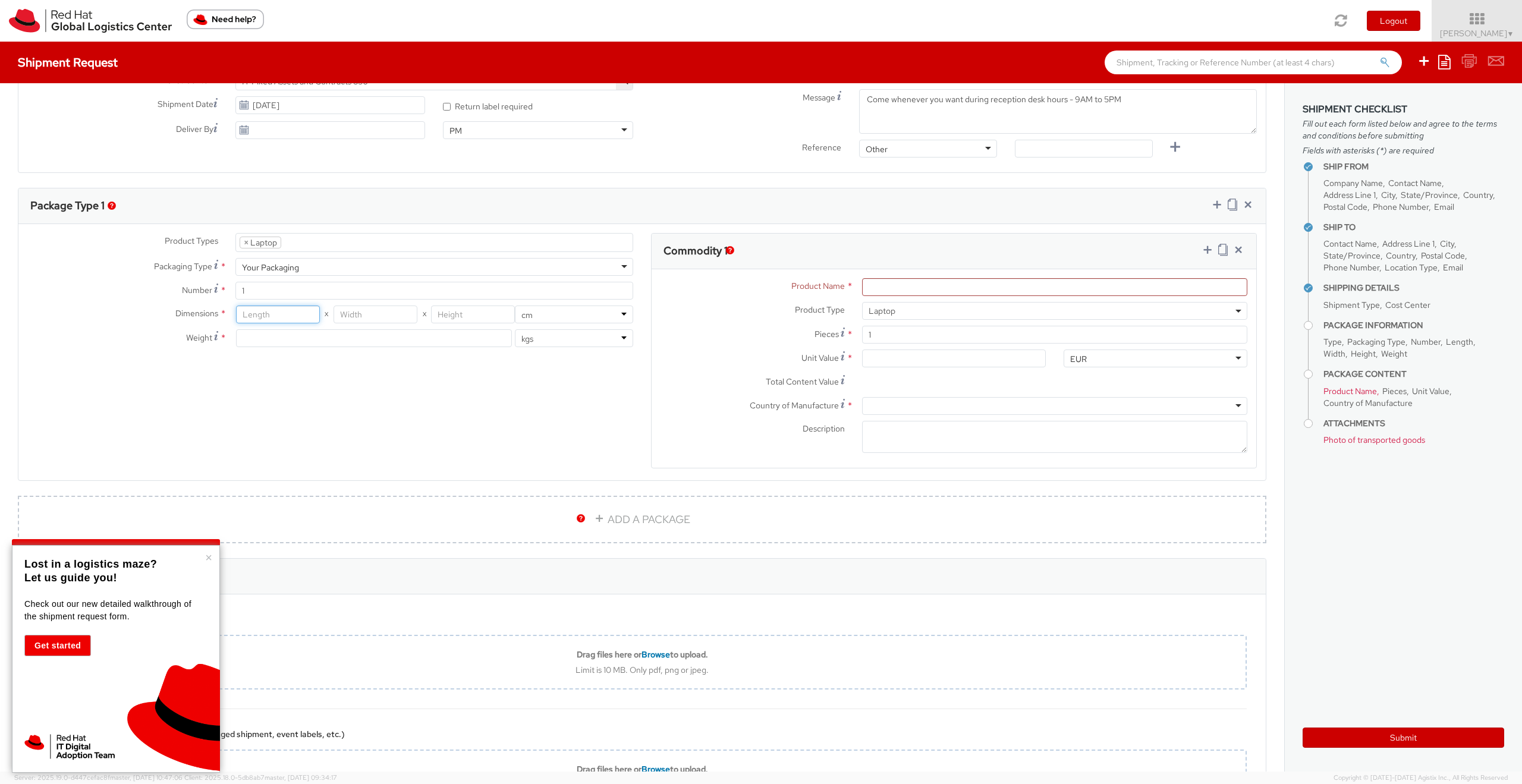
click at [267, 317] on input "number" at bounding box center [277, 314] width 84 height 18
type input "57"
click at [370, 315] on input "number" at bounding box center [375, 314] width 84 height 18
type input "10"
click at [449, 313] on input "number" at bounding box center [473, 314] width 84 height 18
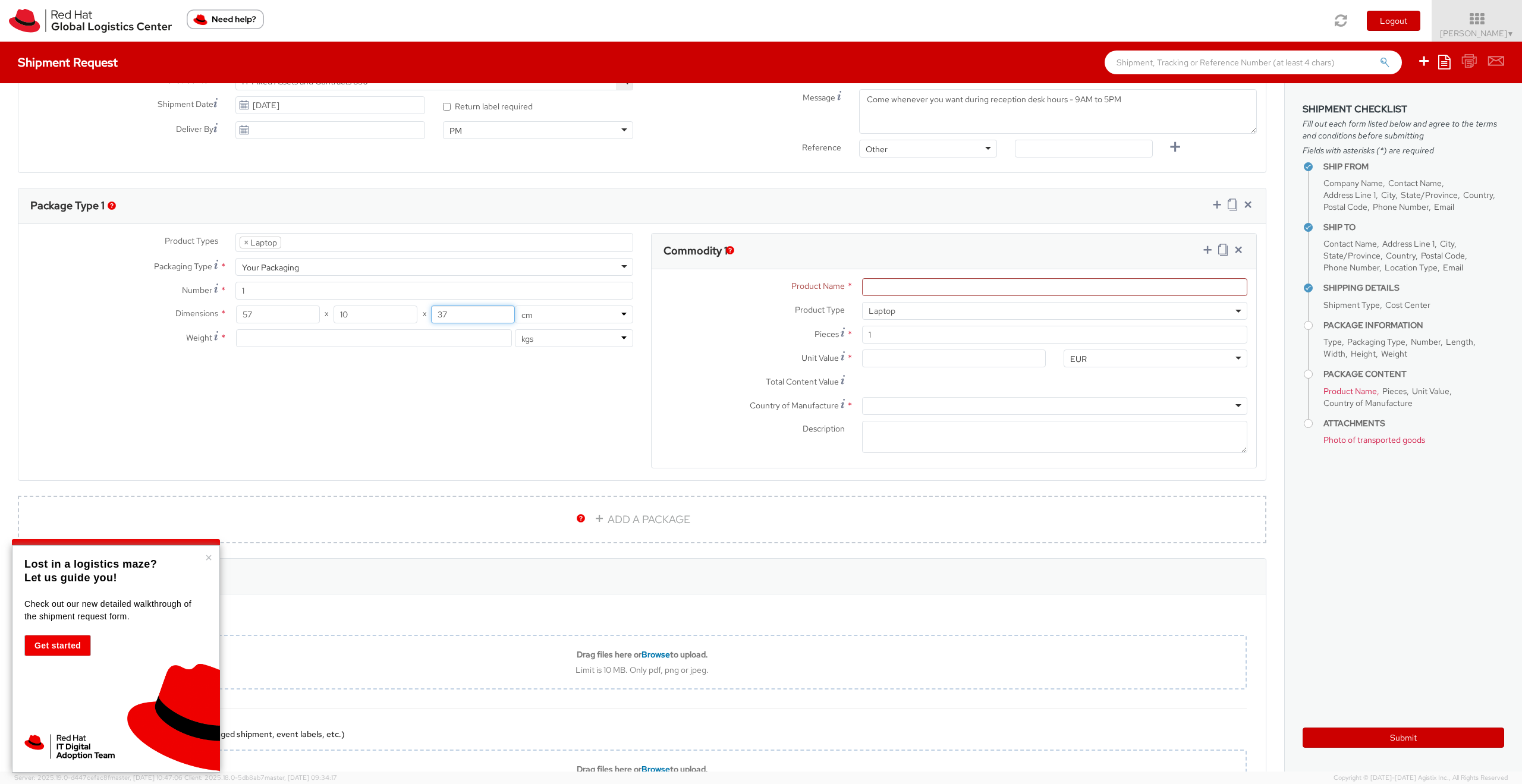
type input "37"
click at [393, 339] on input "number" at bounding box center [374, 338] width 277 height 18
type input "3"
click at [396, 373] on div "Product Types * Documents Docking Station Laptop Monitor Other Hardware Server …" at bounding box center [642, 358] width 1247 height 251
click at [917, 292] on input "Product Name *" at bounding box center [1054, 287] width 385 height 18
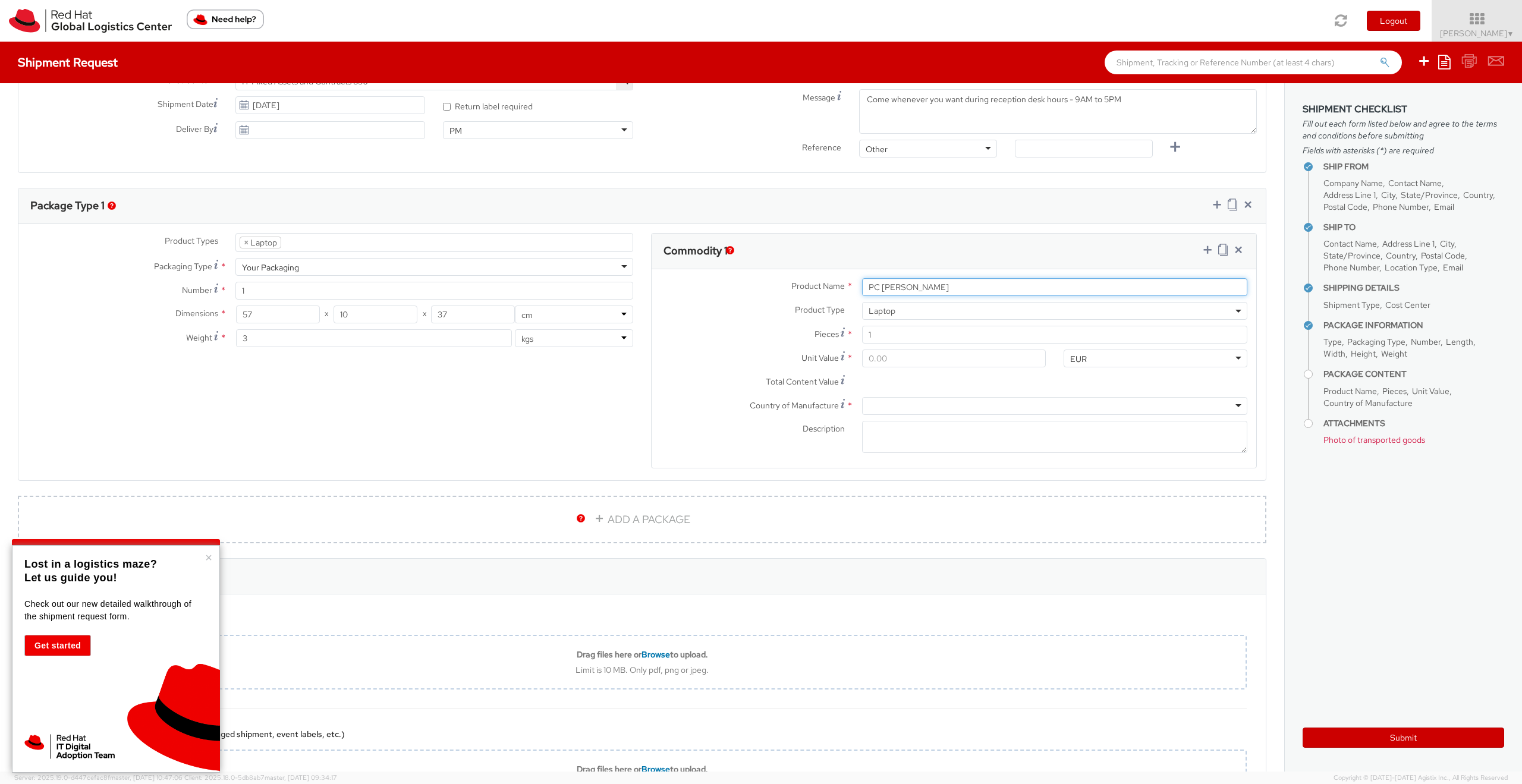
type input "PC LENOVO"
click at [901, 349] on input "Unit Value *" at bounding box center [954, 358] width 183 height 18
click at [960, 364] on input "Unit Value *" at bounding box center [954, 358] width 183 height 18
click at [959, 363] on input "Unit Value *" at bounding box center [954, 358] width 183 height 18
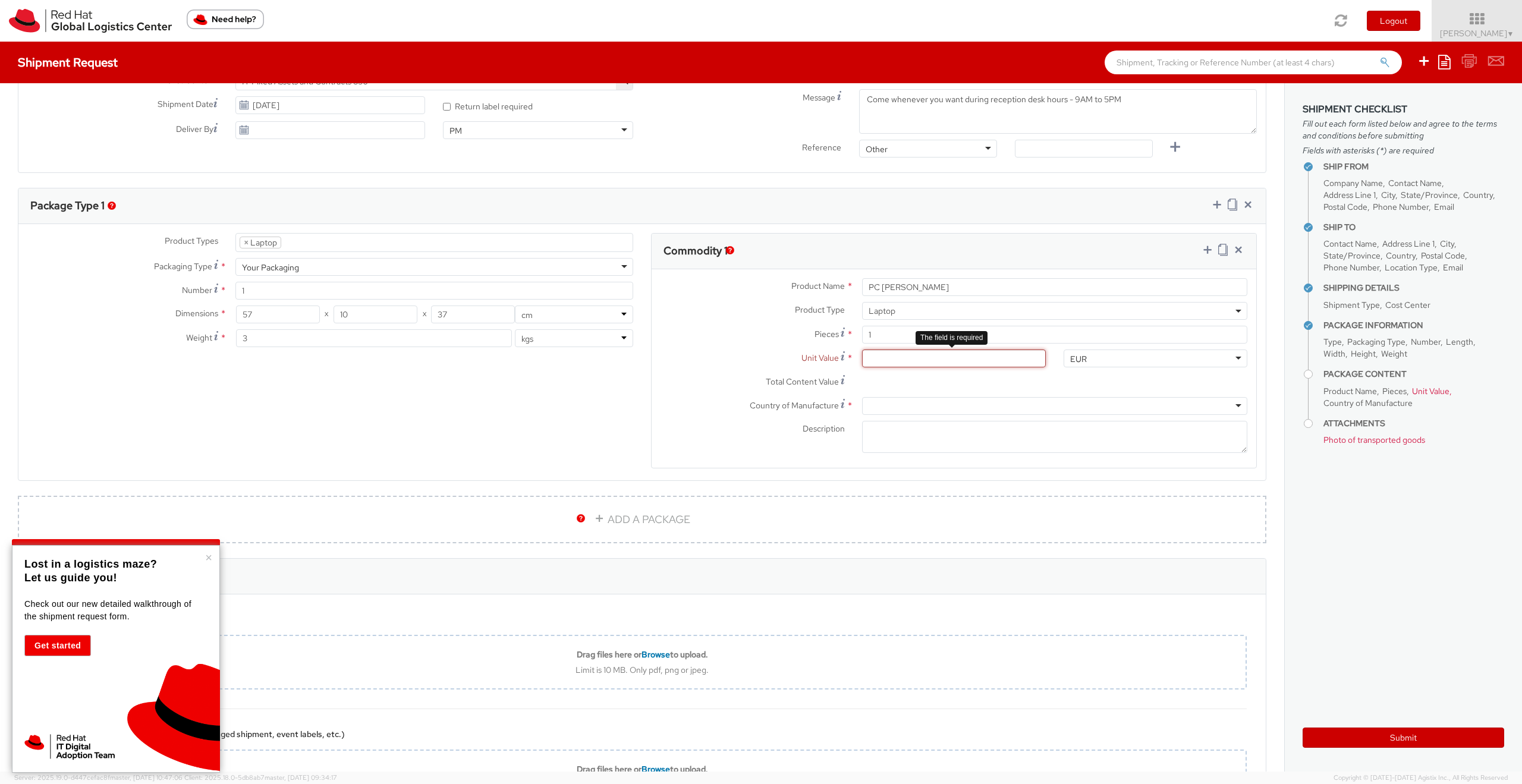
type input "5.00"
type input "50.00"
type input "500.00"
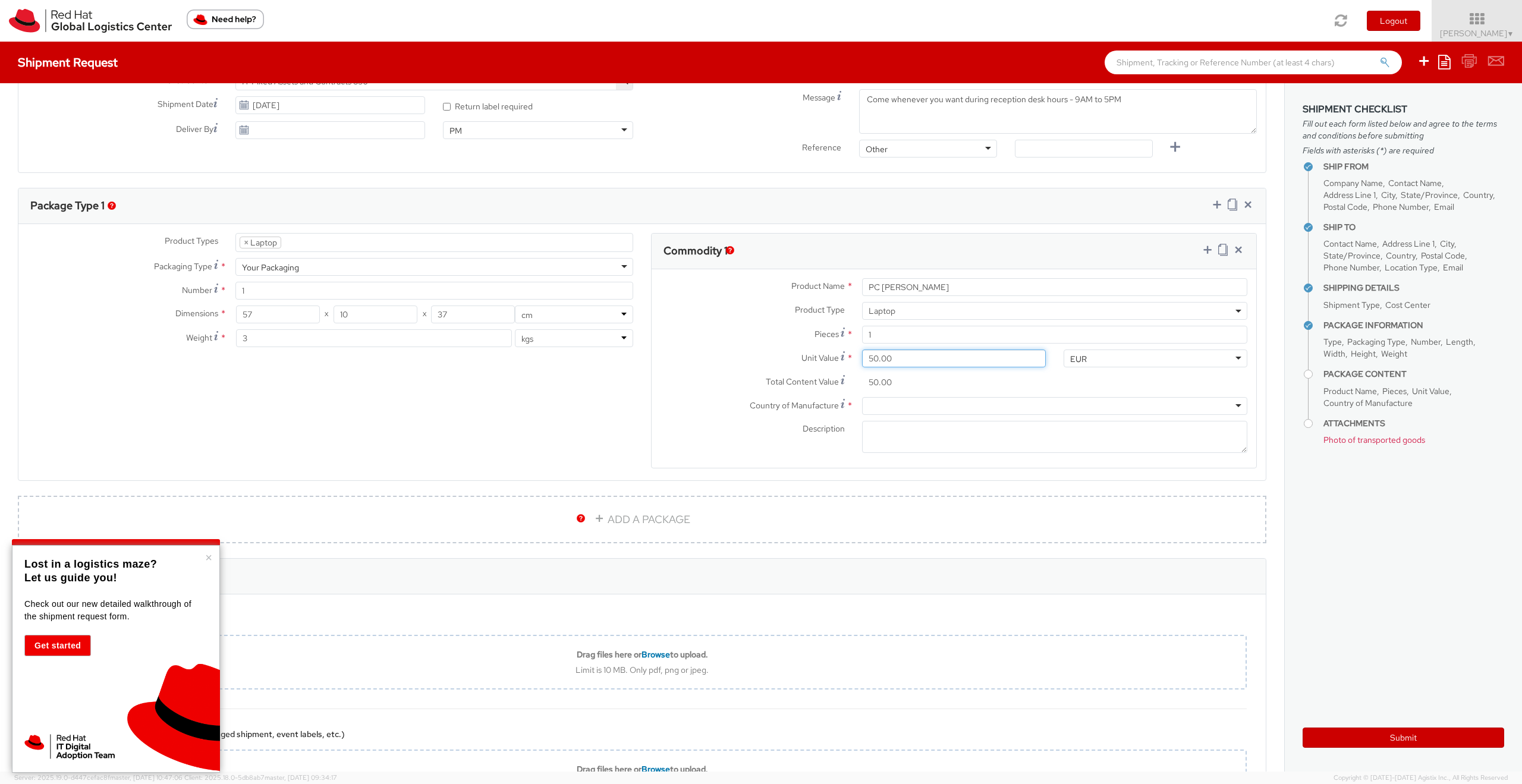
type input "500.00"
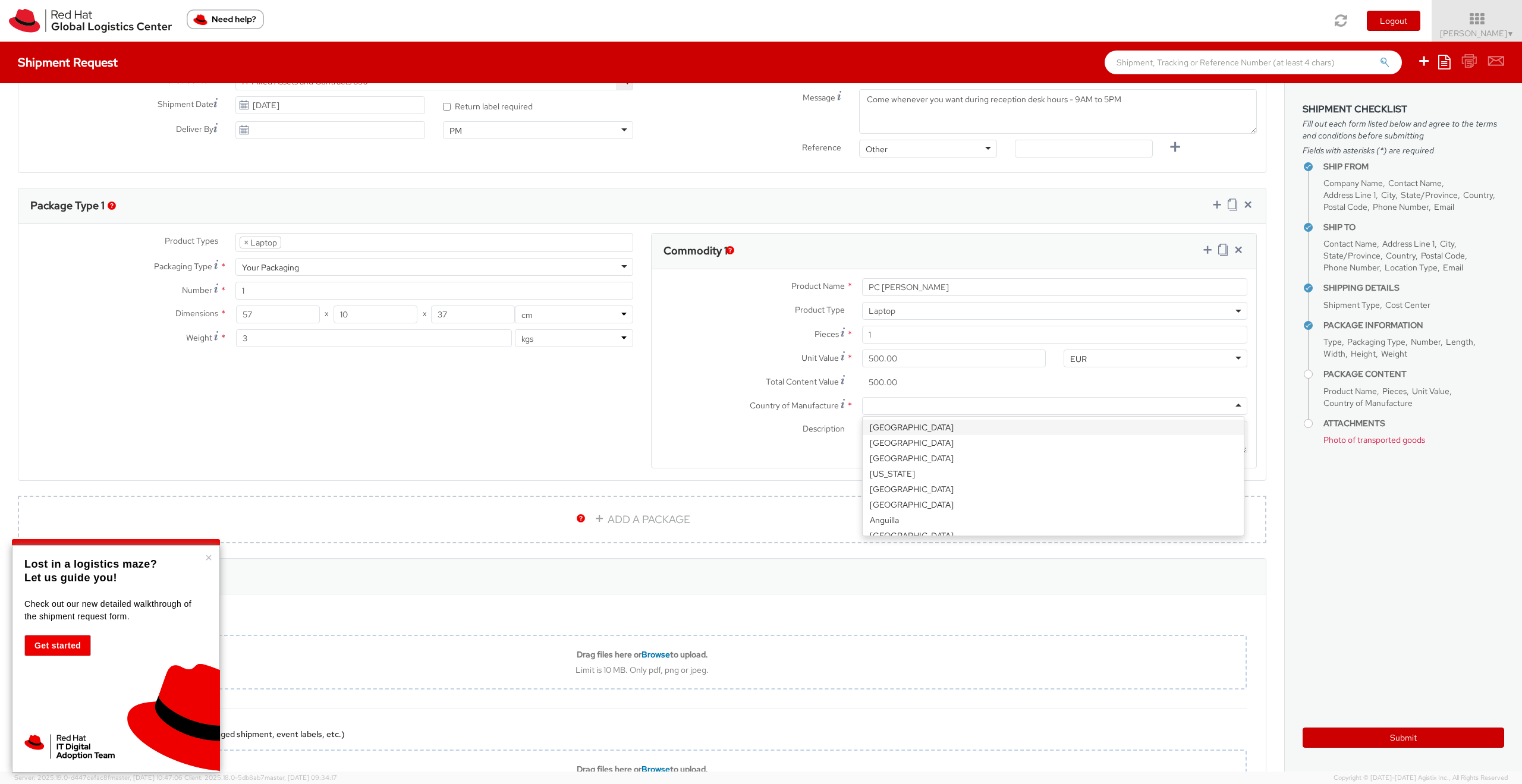
click at [1008, 405] on div at bounding box center [1054, 406] width 385 height 18
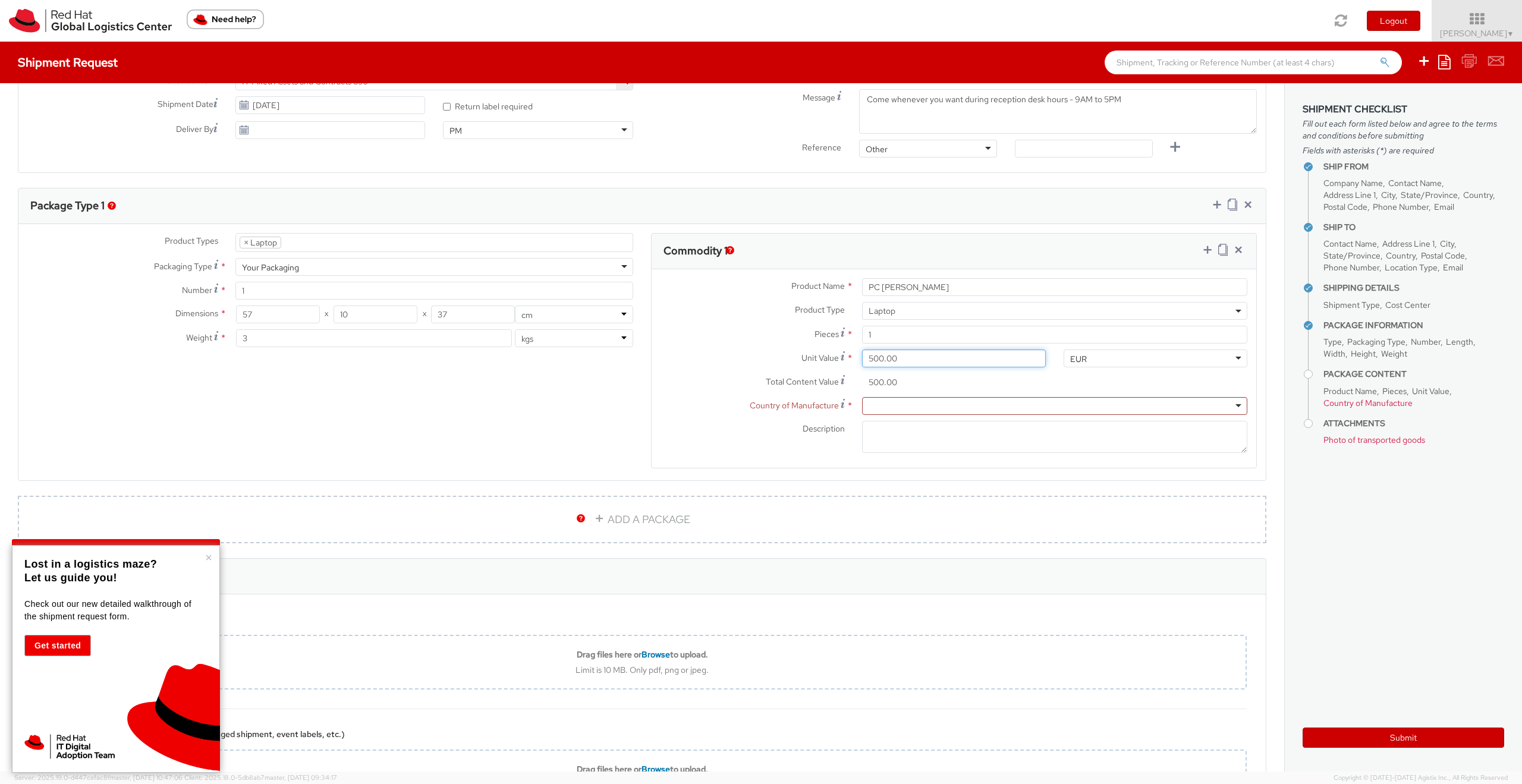
click at [891, 363] on input "500.00" at bounding box center [954, 358] width 183 height 18
drag, startPoint x: 868, startPoint y: 358, endPoint x: 844, endPoint y: 352, distance: 24.7
click at [844, 352] on div "Unit Value * 500.00" at bounding box center [853, 358] width 403 height 18
type input "100.00"
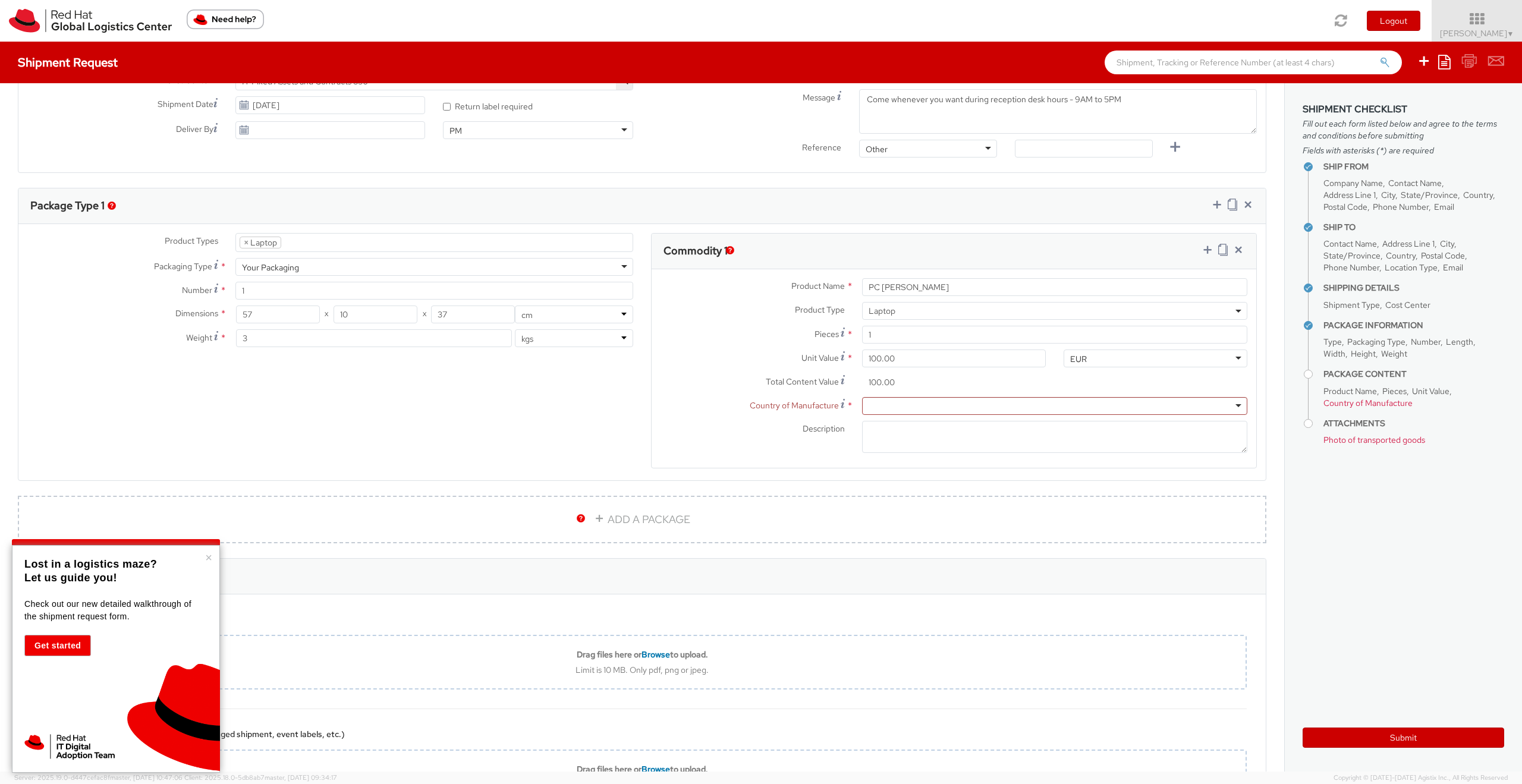
click at [905, 394] on div "Total Content Value * 100.00" at bounding box center [853, 385] width 403 height 24
click at [865, 358] on input "100.00" at bounding box center [954, 358] width 183 height 18
type input "0.00"
type input "5.00"
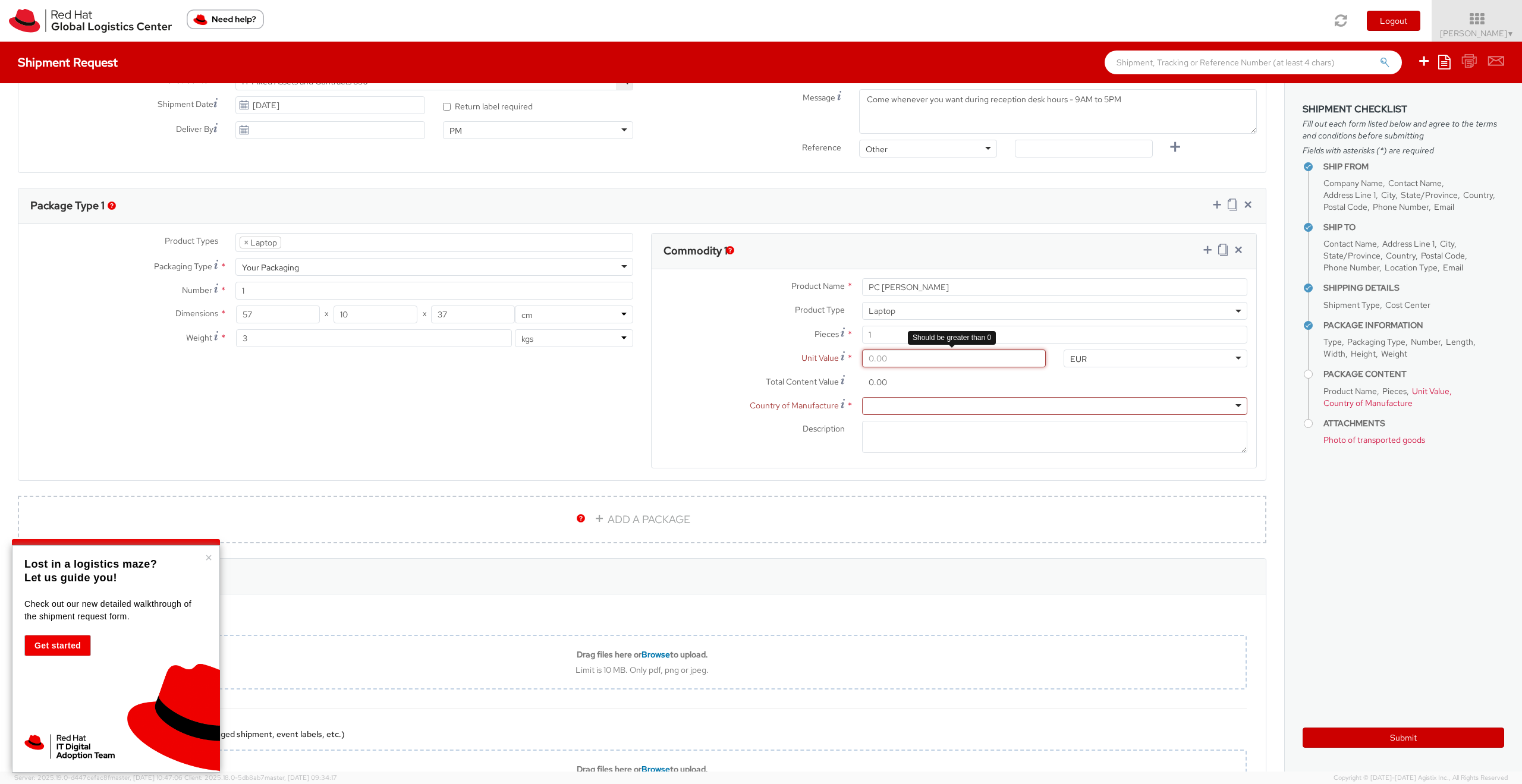
type input "5.00"
type input "50.00"
type input "500.00"
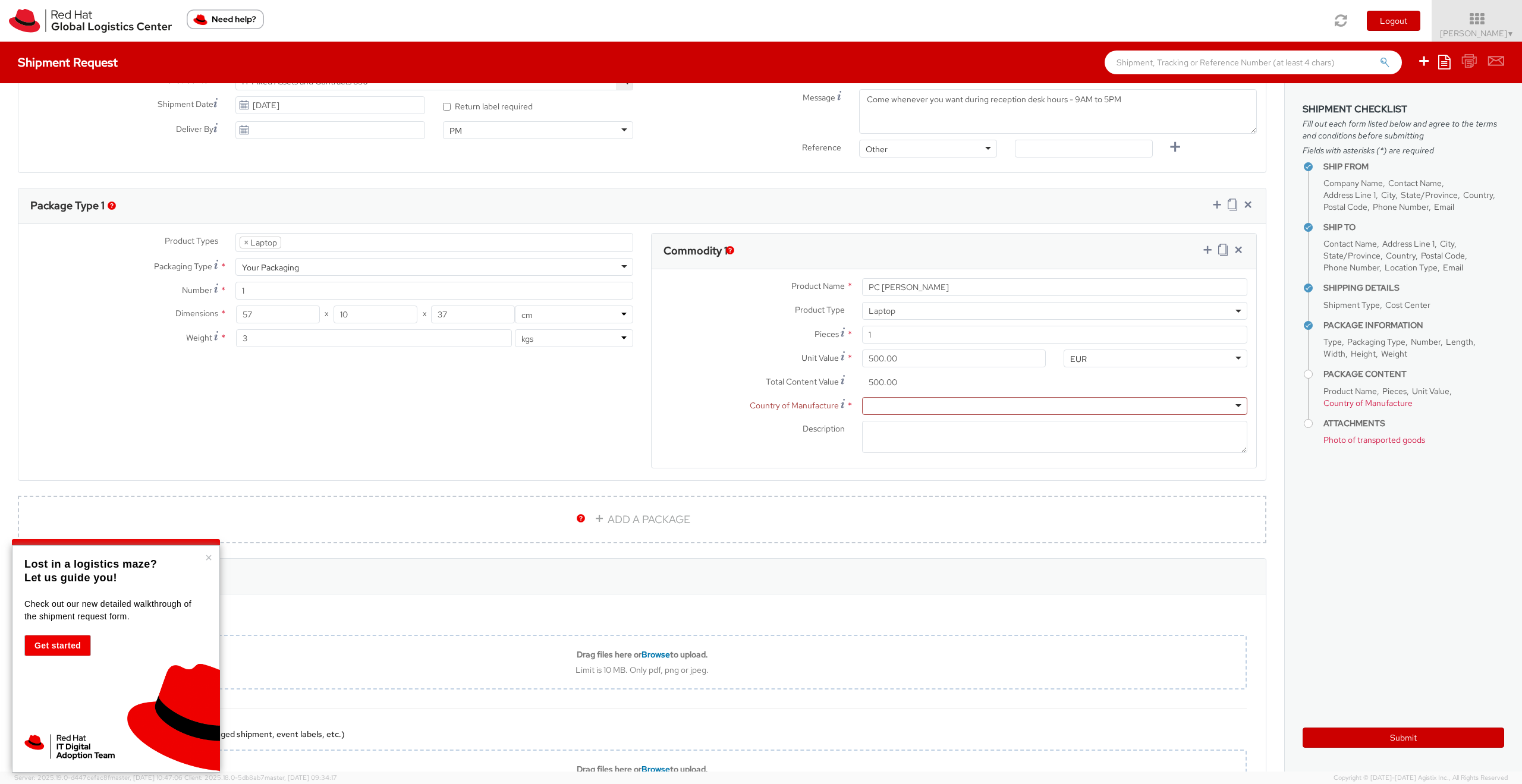
click at [894, 404] on div at bounding box center [1054, 406] width 385 height 18
type input "chin"
click at [1003, 437] on textarea "Description *" at bounding box center [1054, 437] width 385 height 33
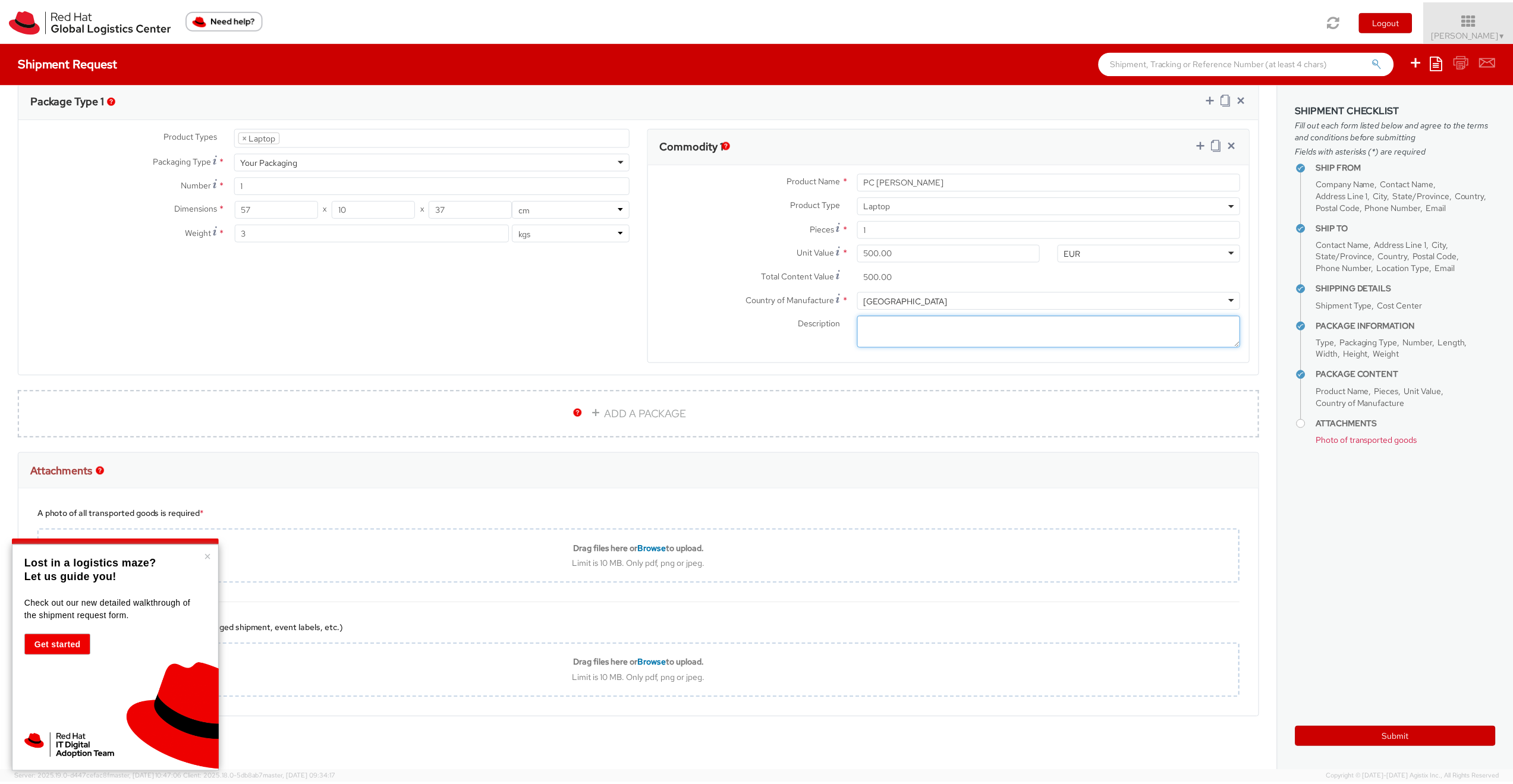
scroll to position [567, 0]
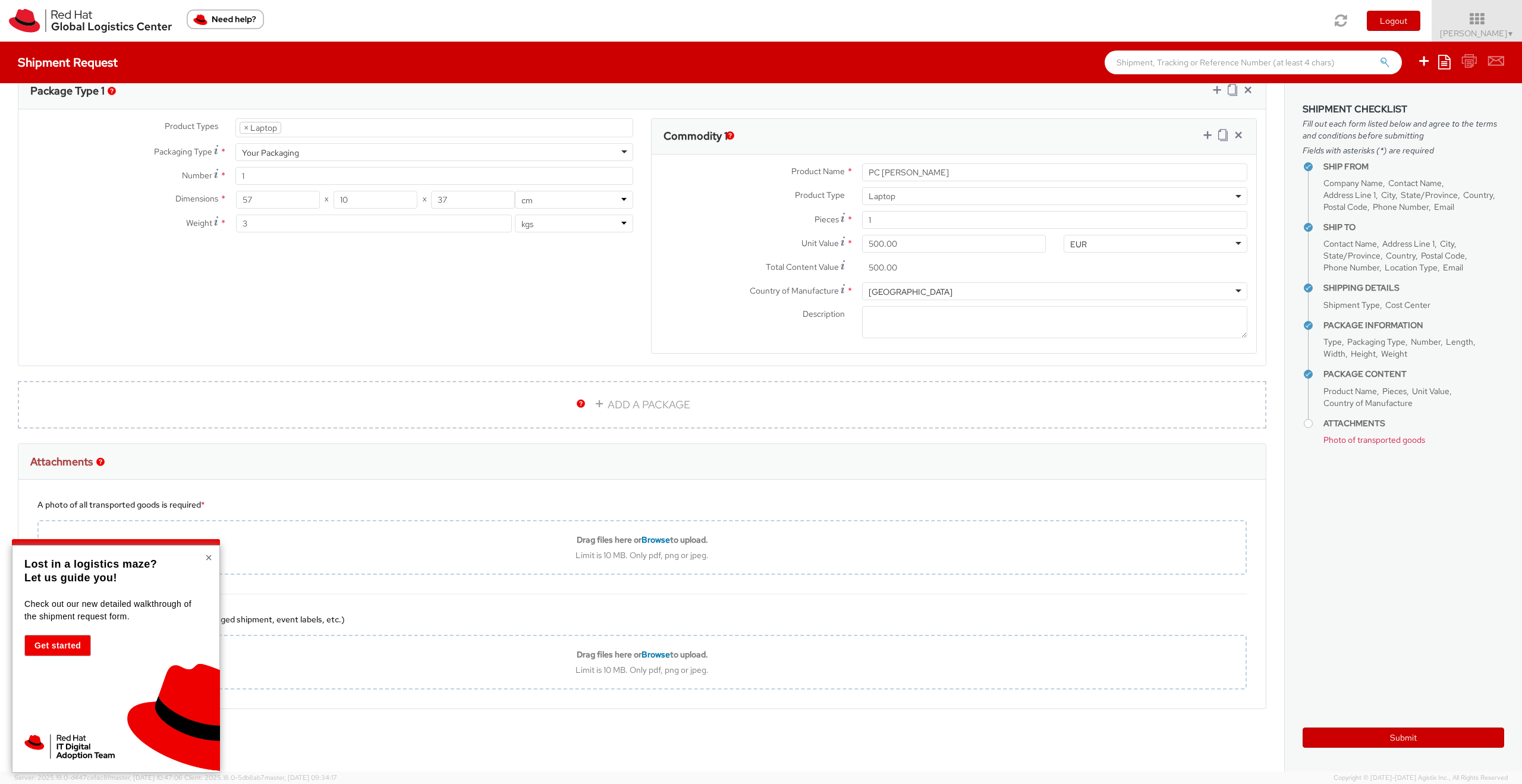
click at [205, 556] on button "×" at bounding box center [208, 558] width 7 height 12
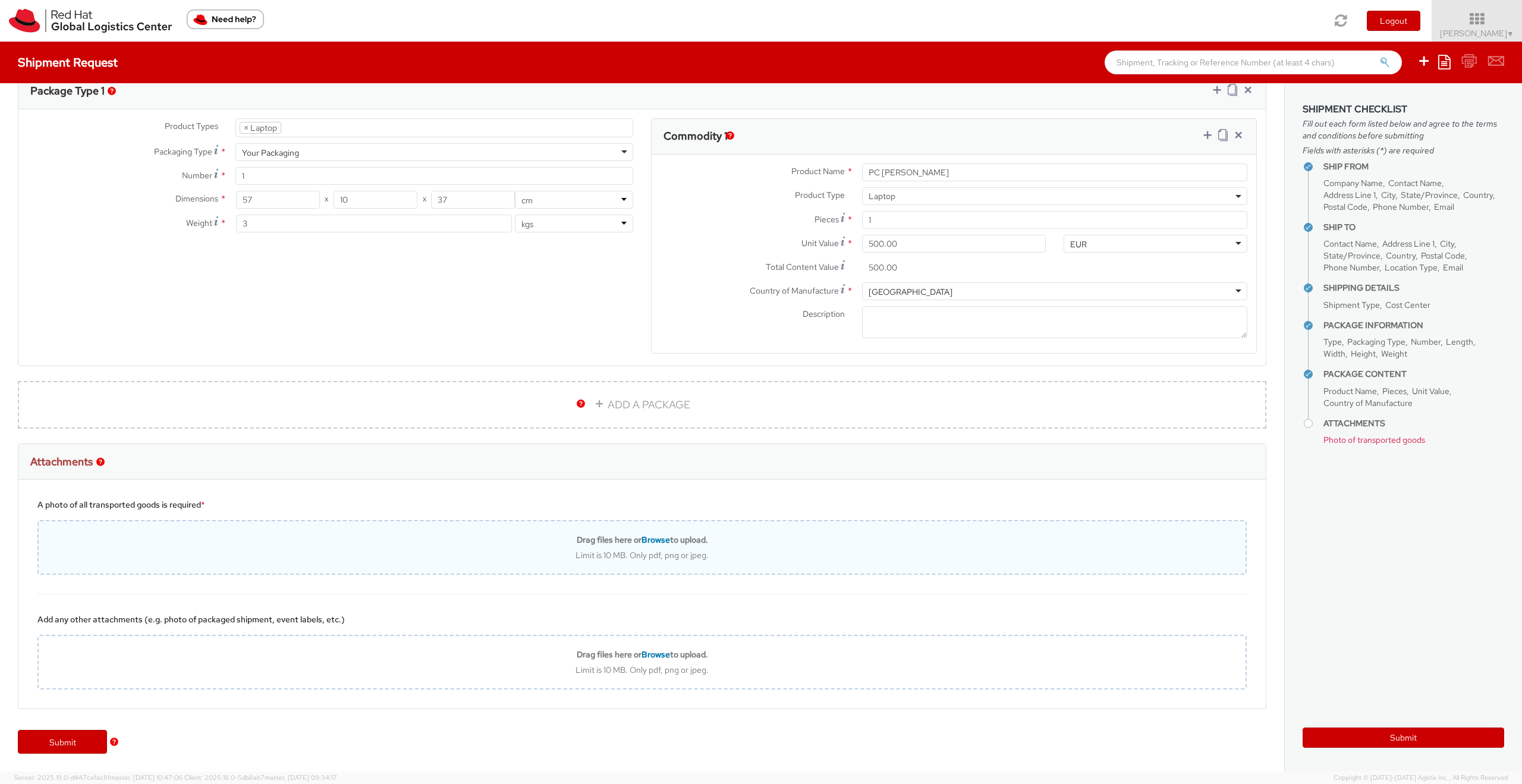
click at [649, 538] on span "Browse" at bounding box center [656, 540] width 29 height 11
type input "C:\fakepath\IMG_1539.jpg"
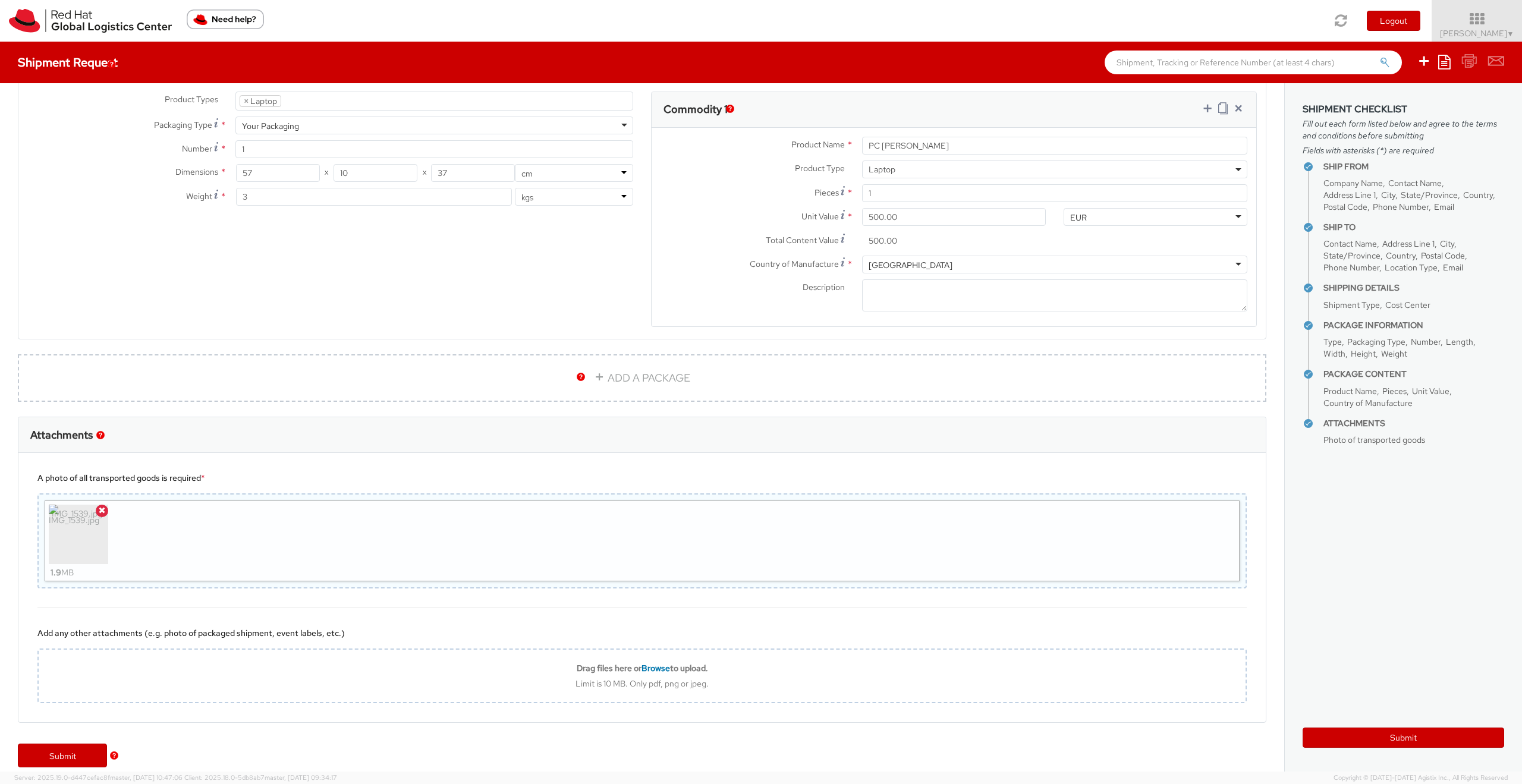
scroll to position [607, 0]
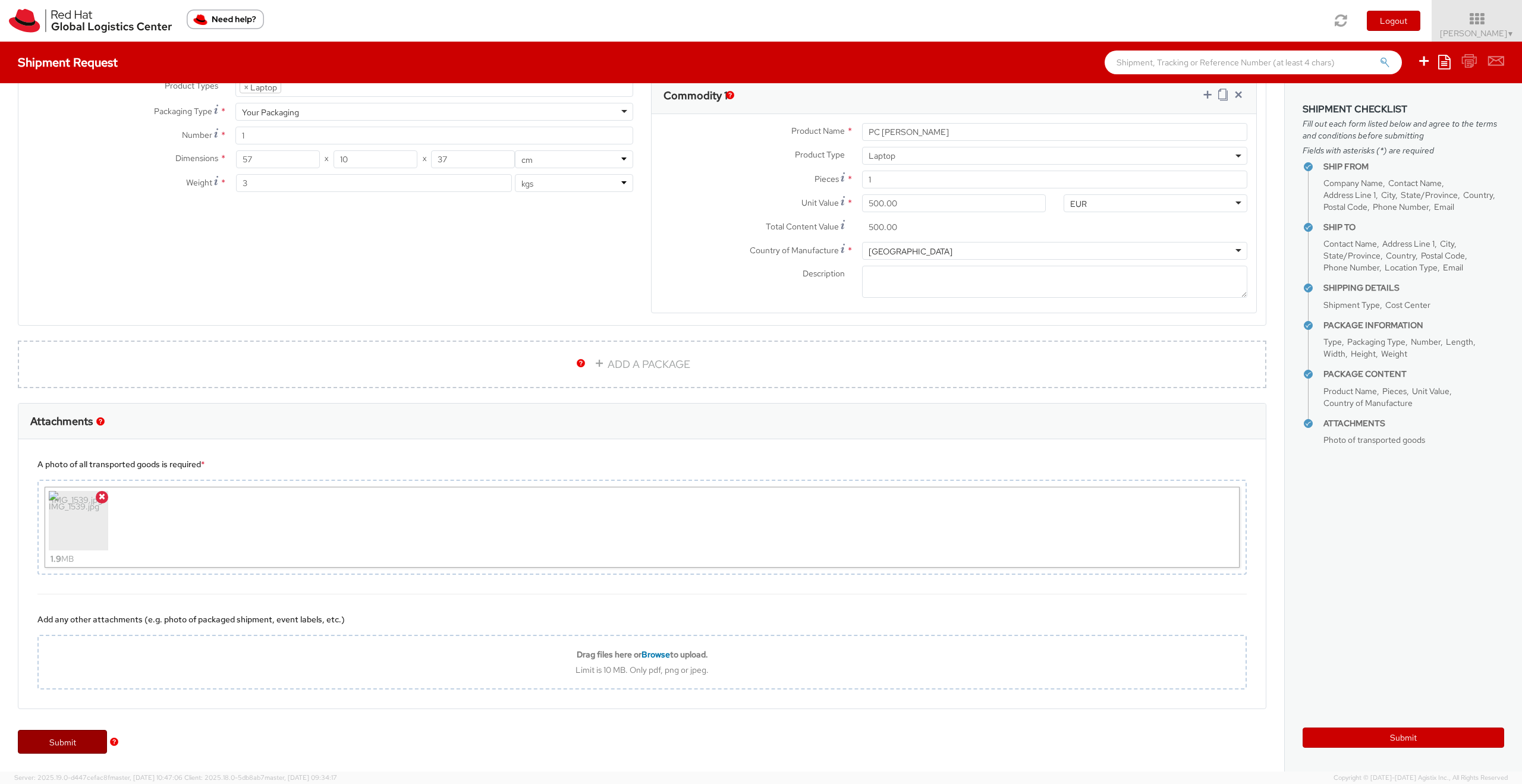
click at [61, 746] on link "Submit" at bounding box center [62, 742] width 89 height 24
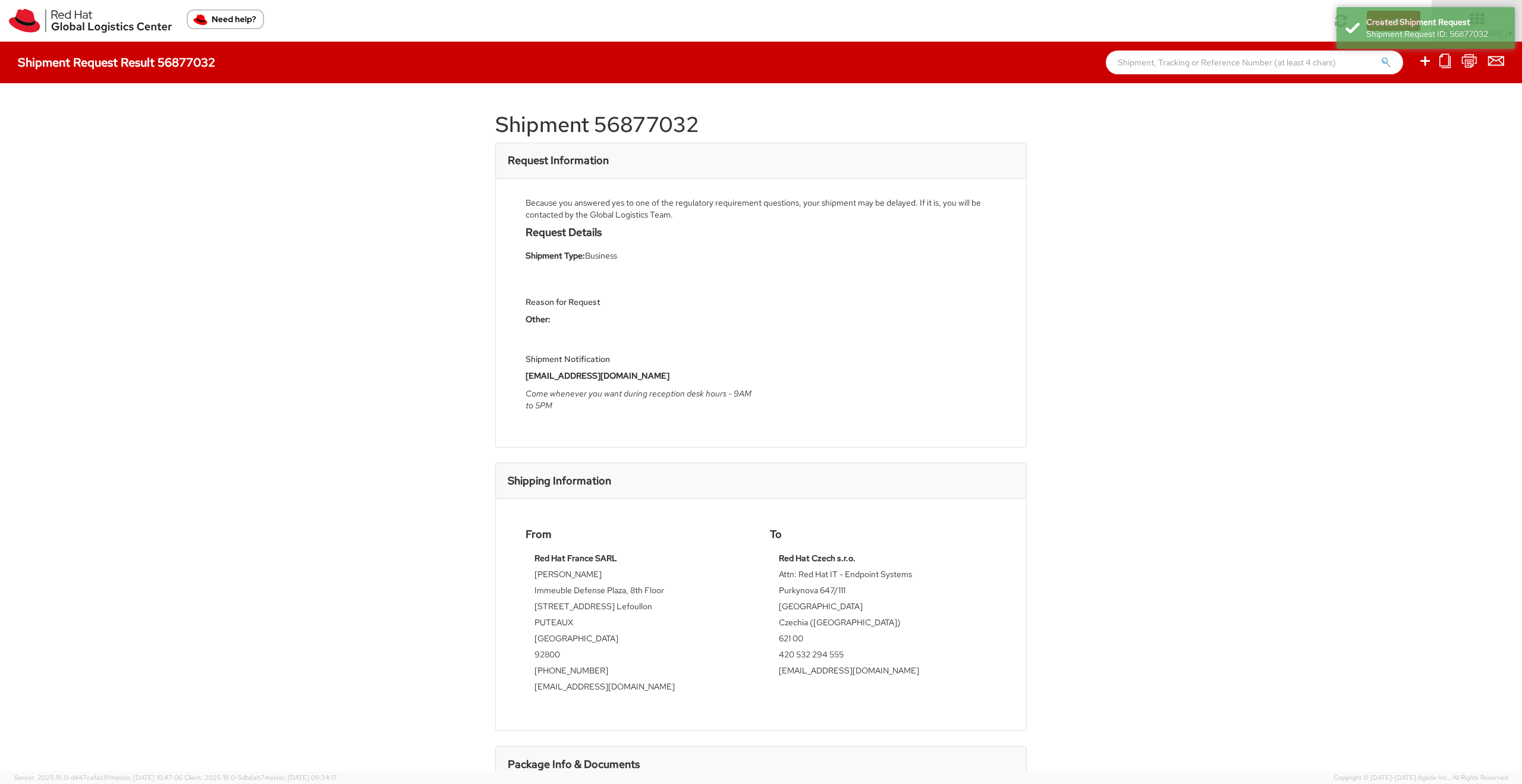
click at [641, 124] on h1 "Shipment 56877032" at bounding box center [761, 125] width 532 height 24
copy h1 "56877032"
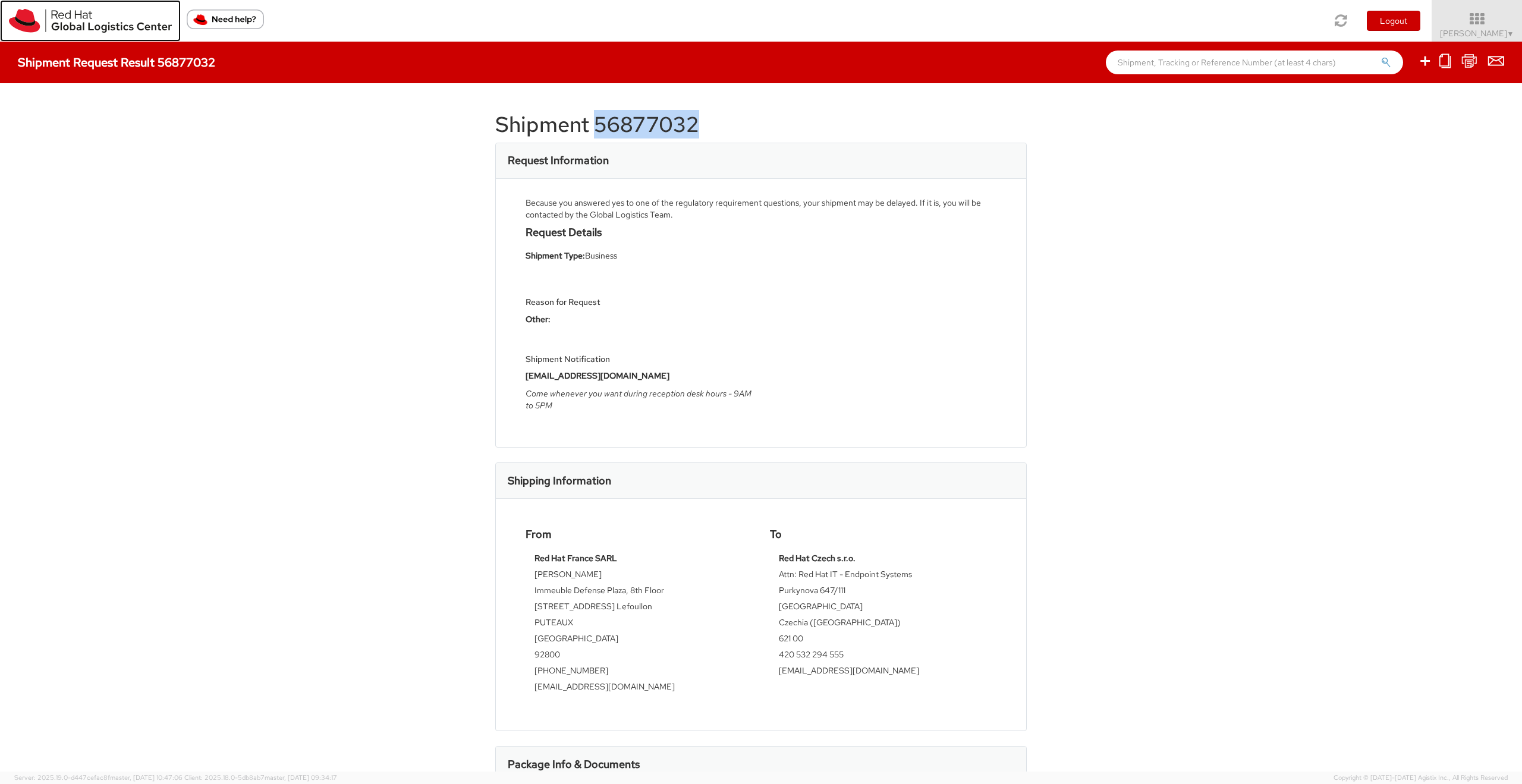
click at [77, 16] on img at bounding box center [90, 21] width 163 height 24
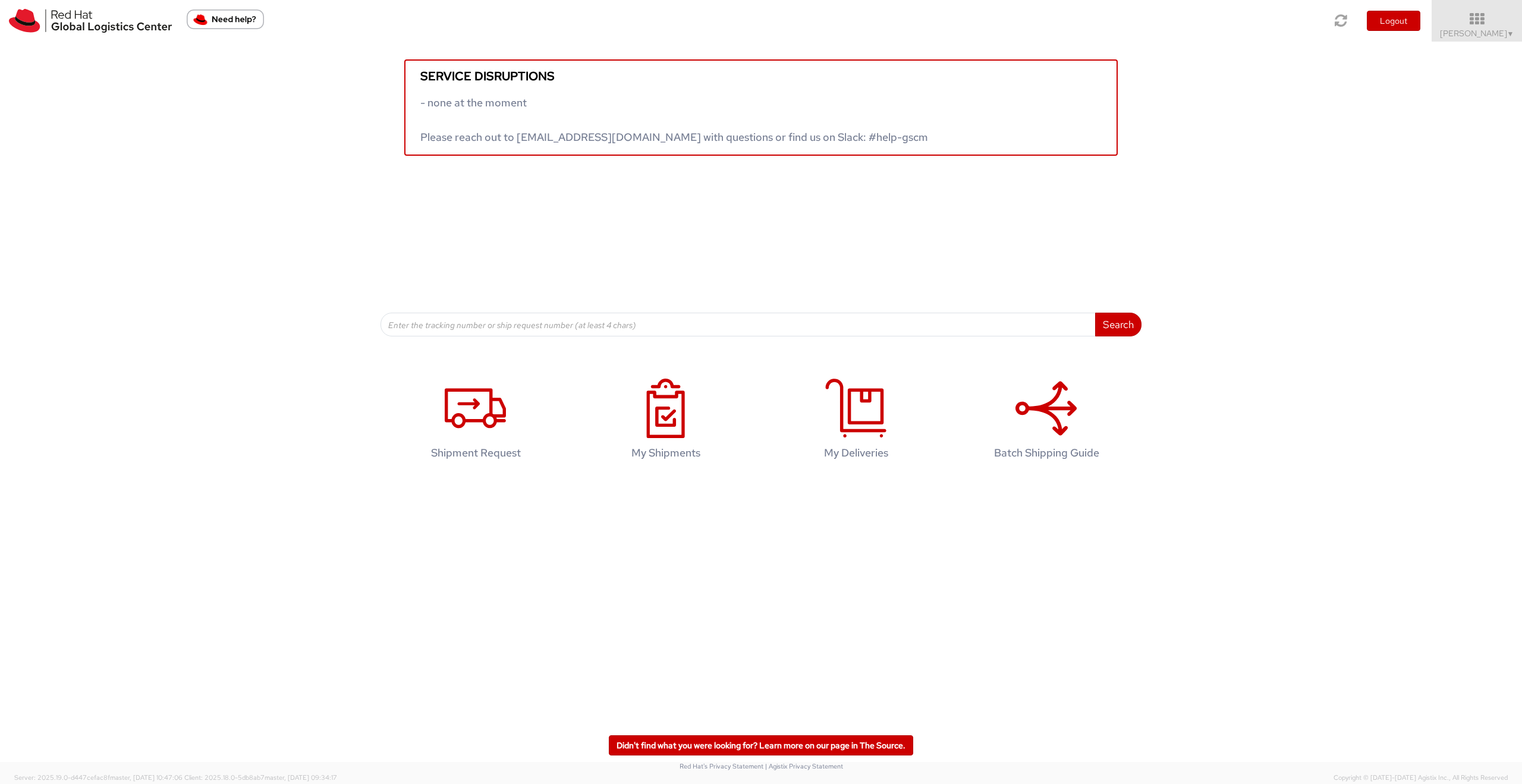
click at [672, 290] on div "Search Refine By Ship From Date To" at bounding box center [761, 246] width 761 height 181
click at [664, 374] on link "My Shipments" at bounding box center [666, 422] width 178 height 111
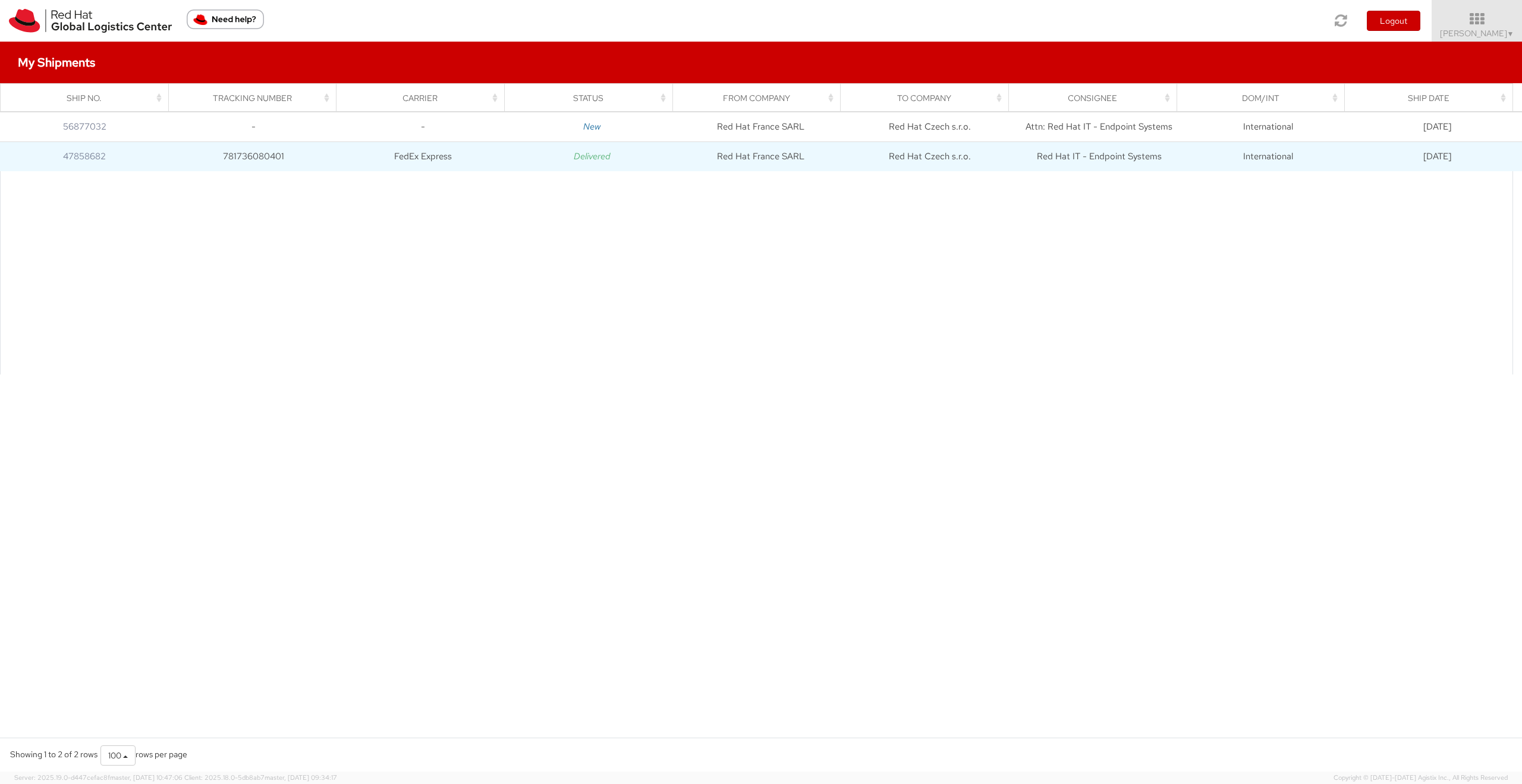
click at [1423, 148] on td "[DATE]" at bounding box center [1437, 156] width 169 height 29
click at [243, 161] on td "781736080401" at bounding box center [253, 156] width 169 height 29
click at [94, 153] on link "47858682" at bounding box center [84, 157] width 43 height 12
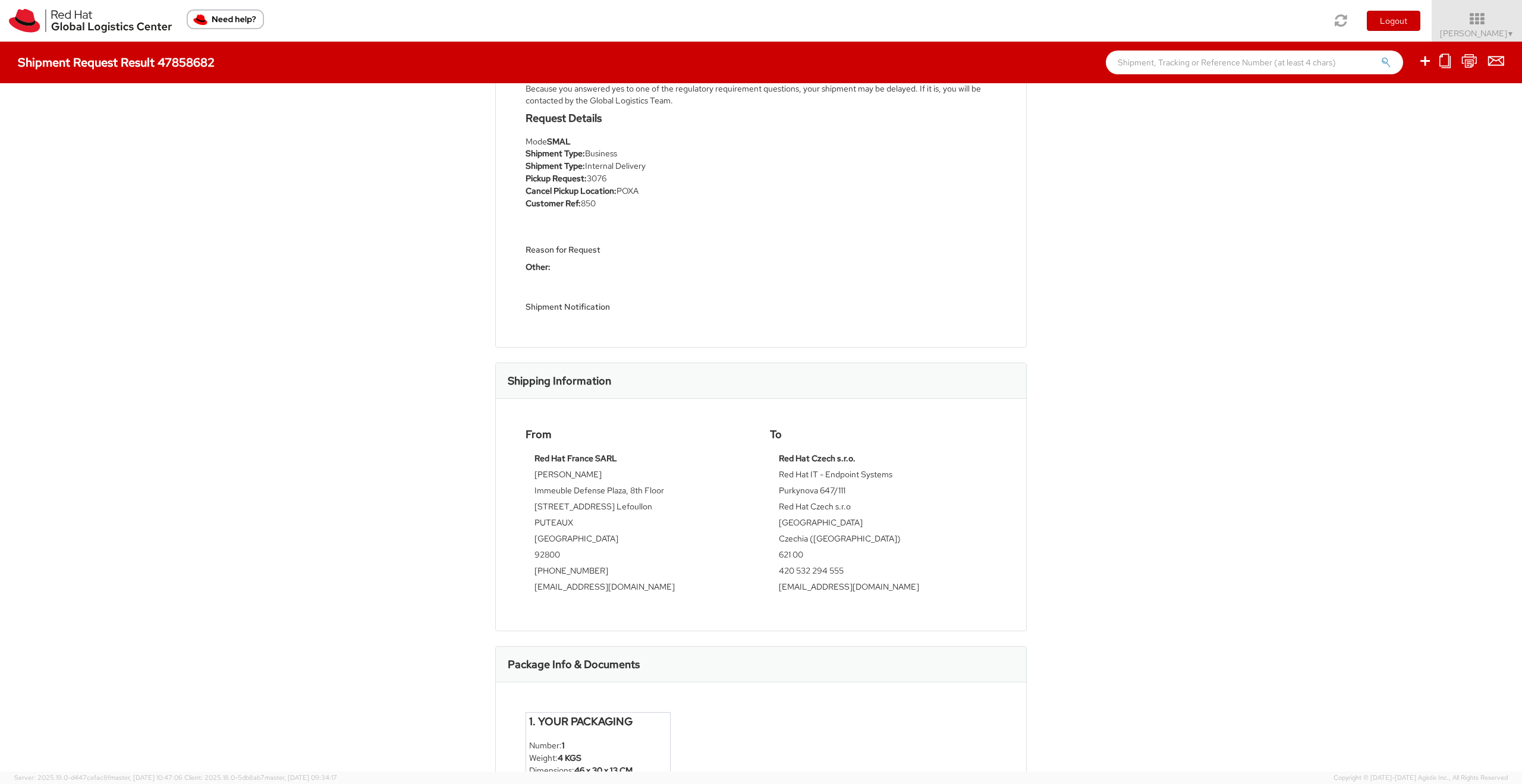
scroll to position [229, 0]
